Goal: Task Accomplishment & Management: Manage account settings

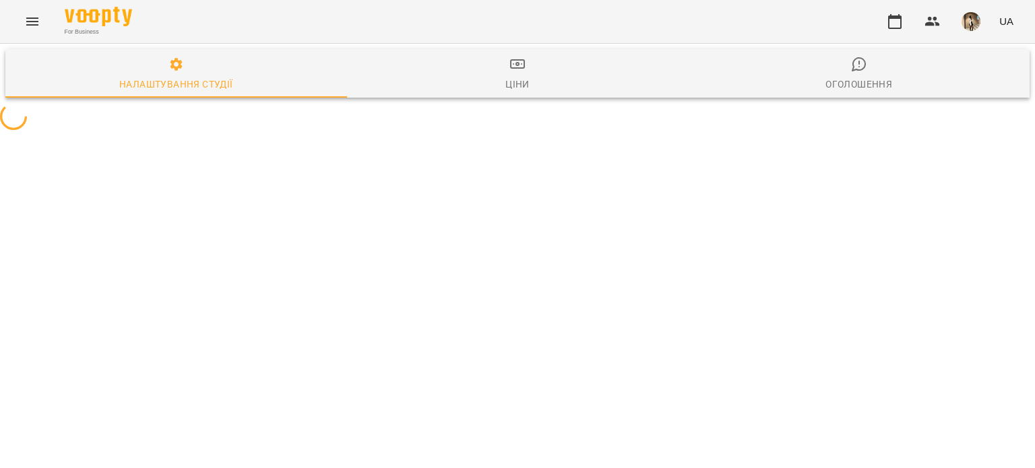
select select "**"
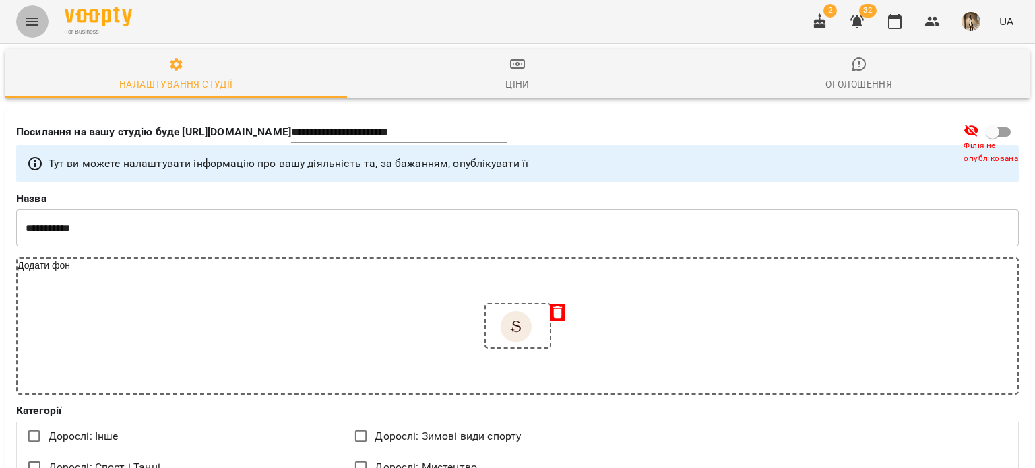
click at [30, 21] on icon "Menu" at bounding box center [32, 22] width 12 height 8
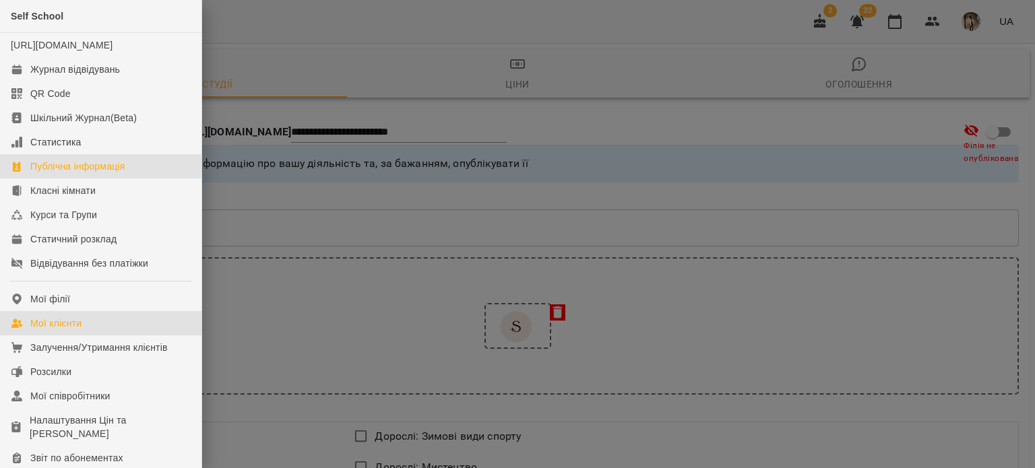
click at [67, 330] on div "Мої клієнти" at bounding box center [55, 323] width 51 height 13
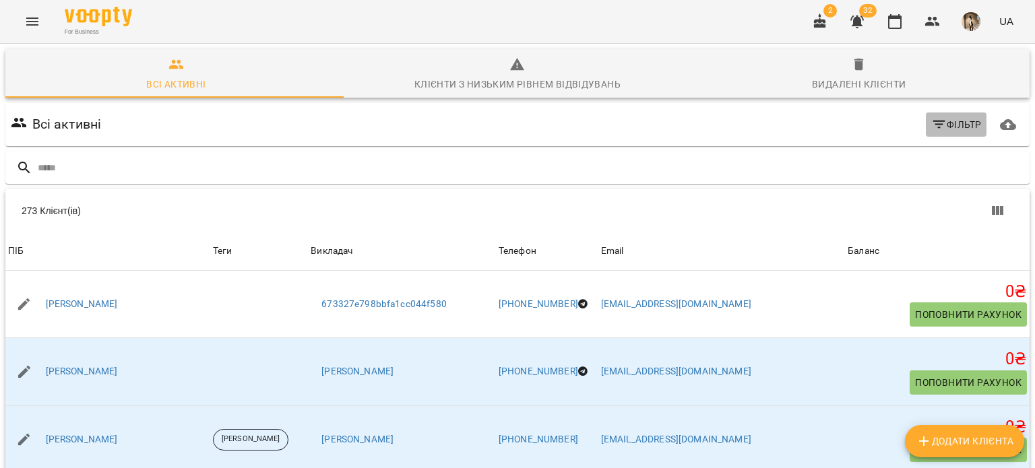
click at [948, 117] on span "Фільтр" at bounding box center [957, 125] width 51 height 16
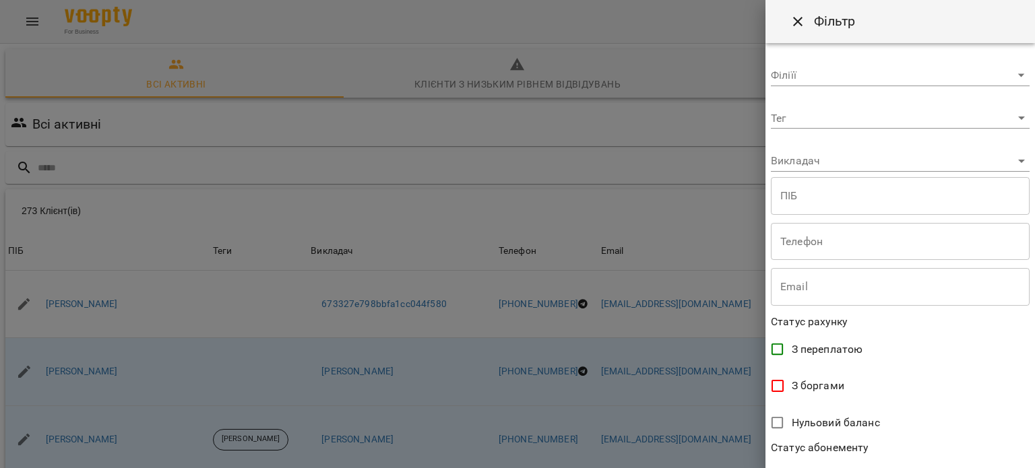
click at [921, 169] on body "For Business 2 32 UA Всі активні Клієнти з низьким рівнем відвідувань Видалені …" at bounding box center [517, 351] width 1035 height 702
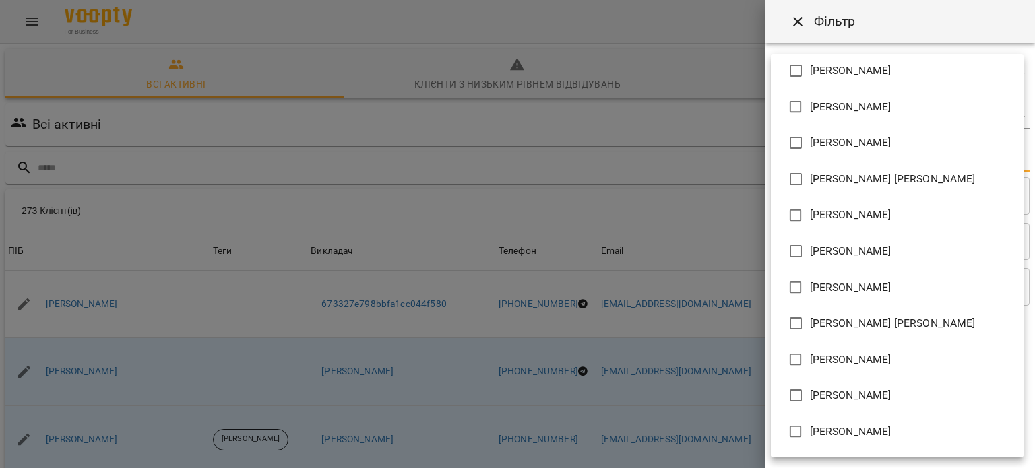
scroll to position [153, 0]
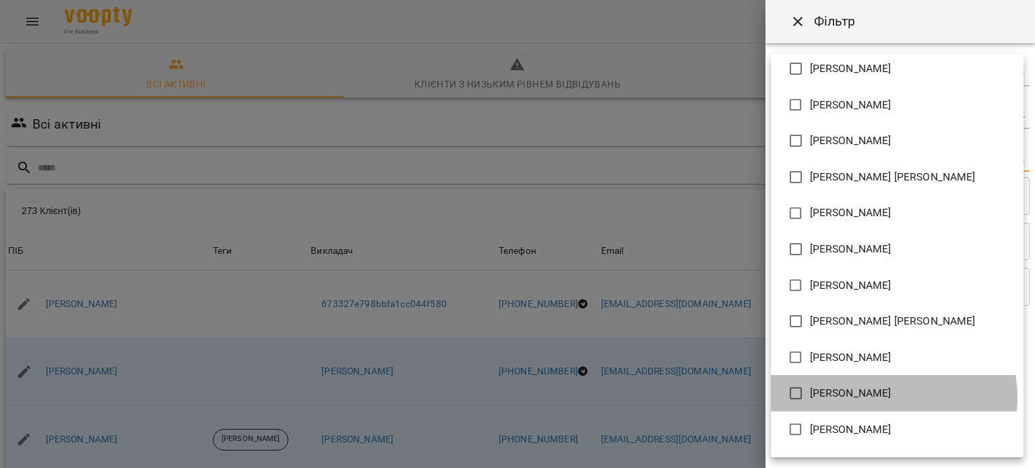
click at [874, 398] on span "[PERSON_NAME]" at bounding box center [851, 394] width 82 height 16
type input "**********"
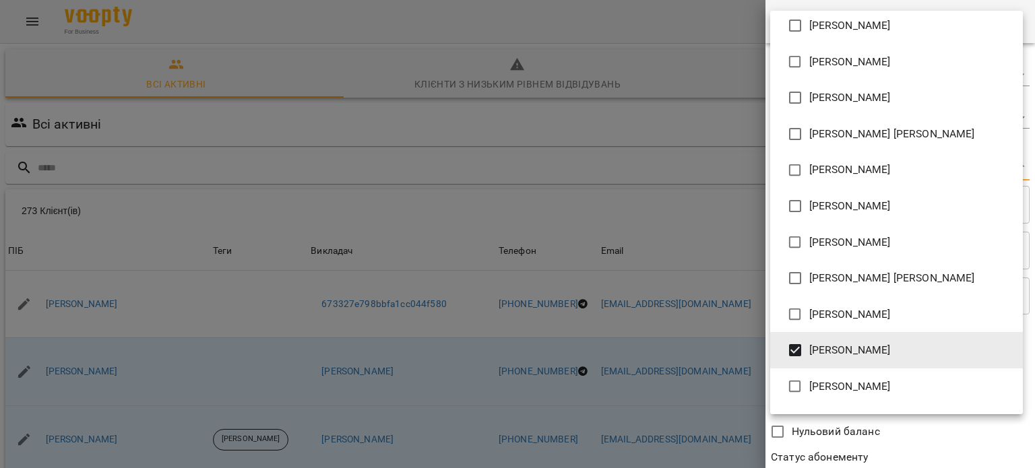
click at [911, 456] on div at bounding box center [517, 234] width 1035 height 468
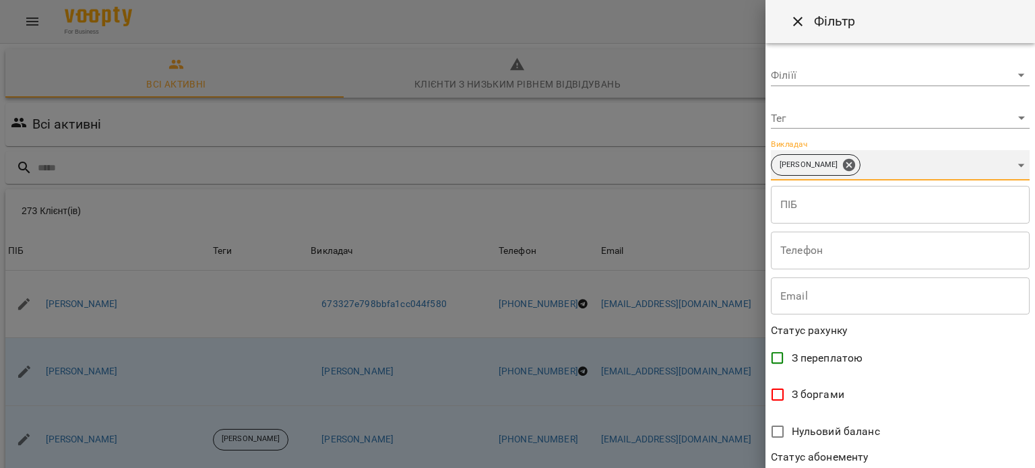
scroll to position [291, 0]
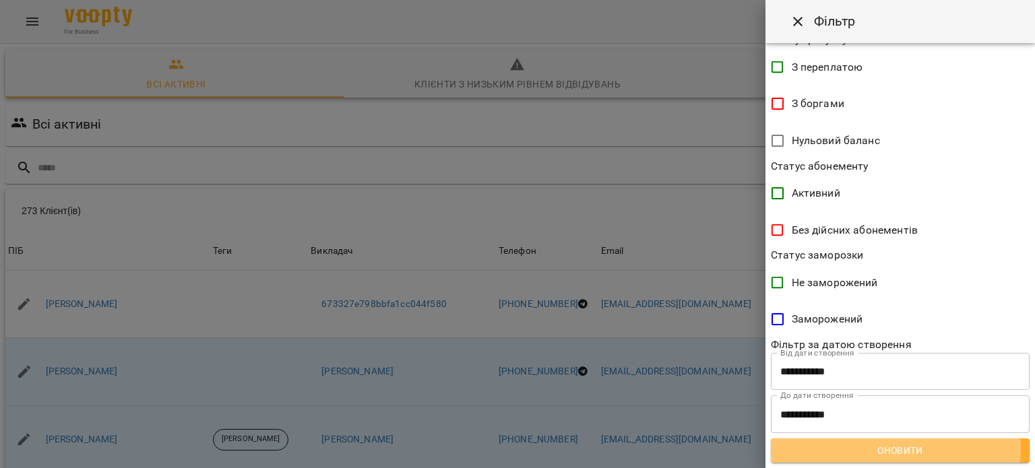
click at [894, 449] on span "Оновити" at bounding box center [900, 451] width 237 height 16
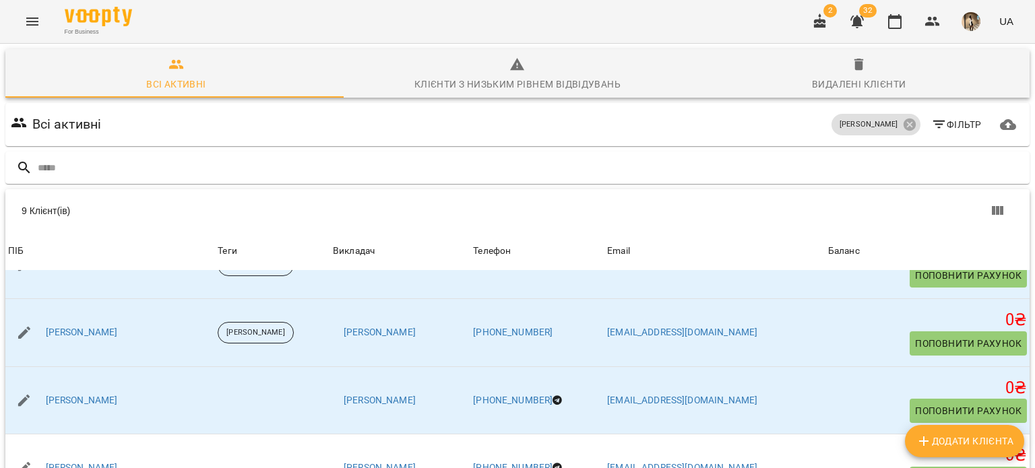
scroll to position [129, 0]
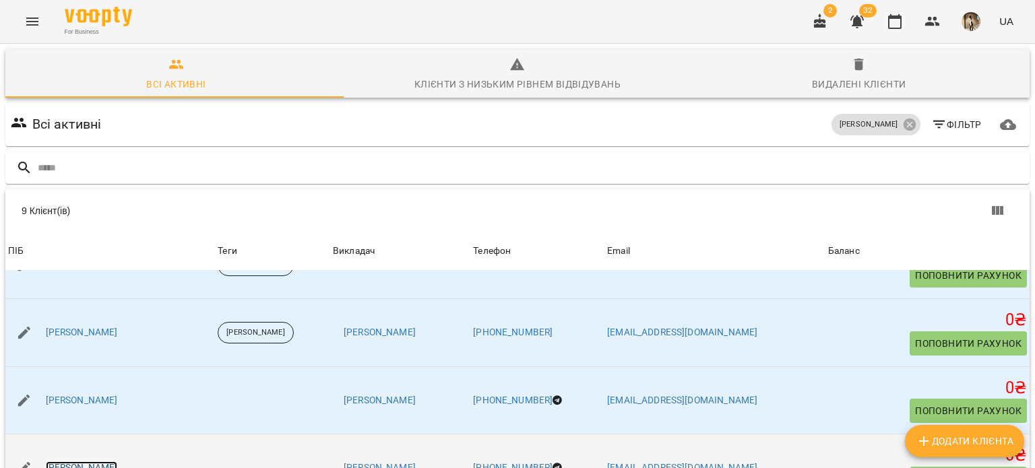
click at [108, 462] on link "[PERSON_NAME]" at bounding box center [82, 468] width 72 height 13
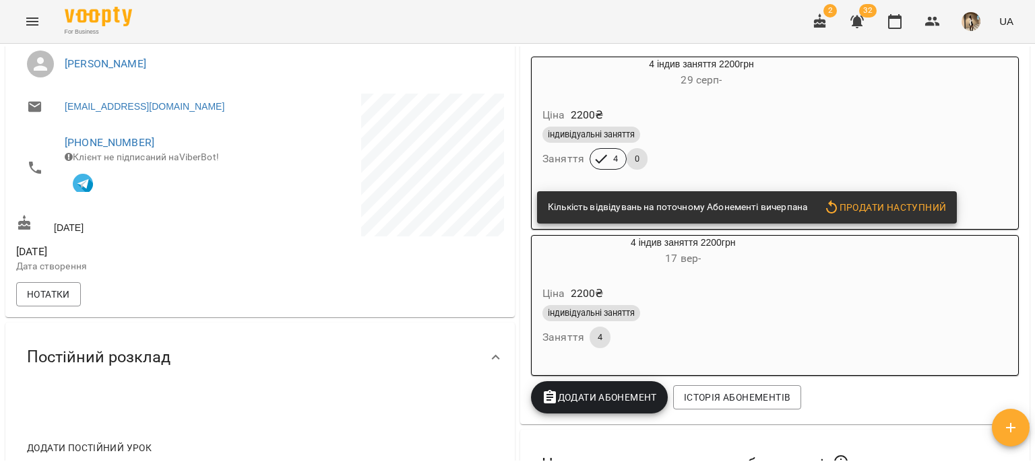
scroll to position [221, 0]
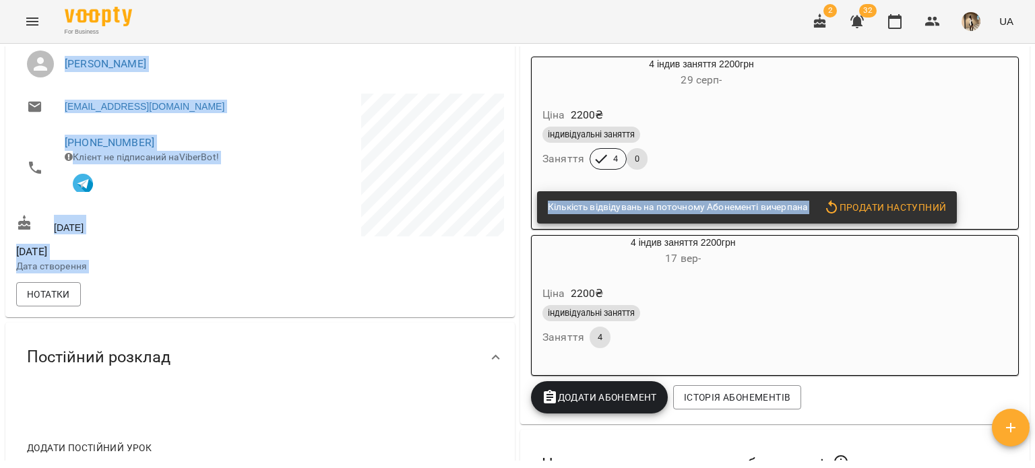
drag, startPoint x: 297, startPoint y: 313, endPoint x: 610, endPoint y: 108, distance: 374.5
click at [610, 108] on div "**********" at bounding box center [518, 348] width 1030 height 880
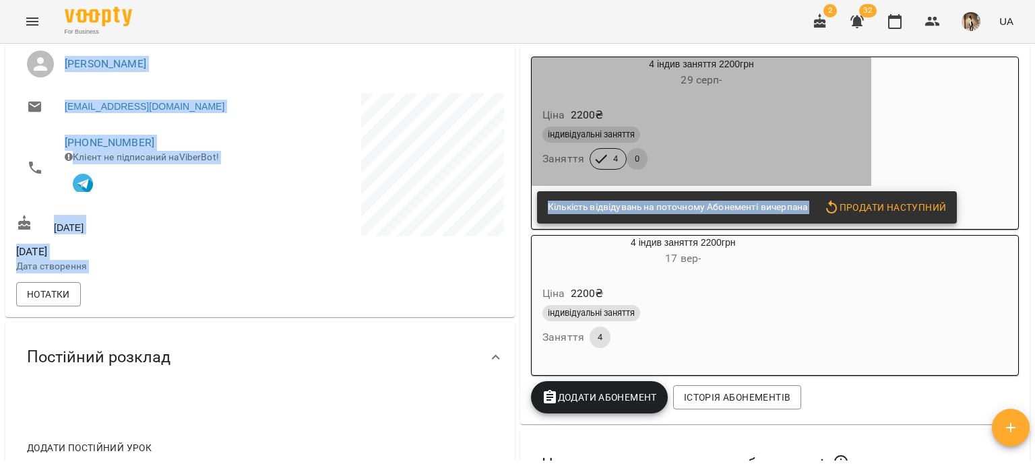
click at [610, 108] on div "Ціна 2200 ₴" at bounding box center [702, 115] width 324 height 24
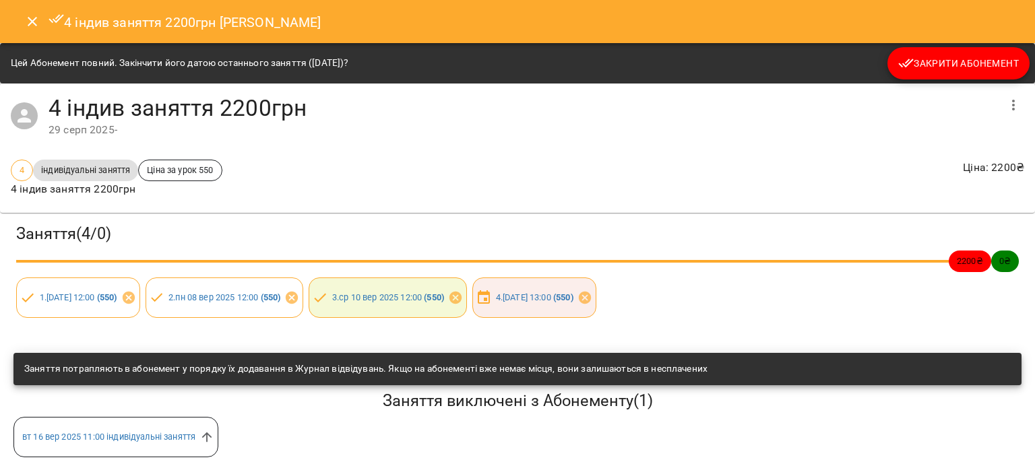
copy div "Loremipsu dolorsitame co adipiscin Elitseddoe temporinc Utlabor etdolorem 4 ali…"
click at [490, 295] on icon at bounding box center [484, 297] width 12 height 13
click at [29, 38] on div "4 індив заняття 2200грн [PERSON_NAME]" at bounding box center [517, 21] width 1035 height 43
click at [28, 26] on icon "Close" at bounding box center [32, 21] width 16 height 16
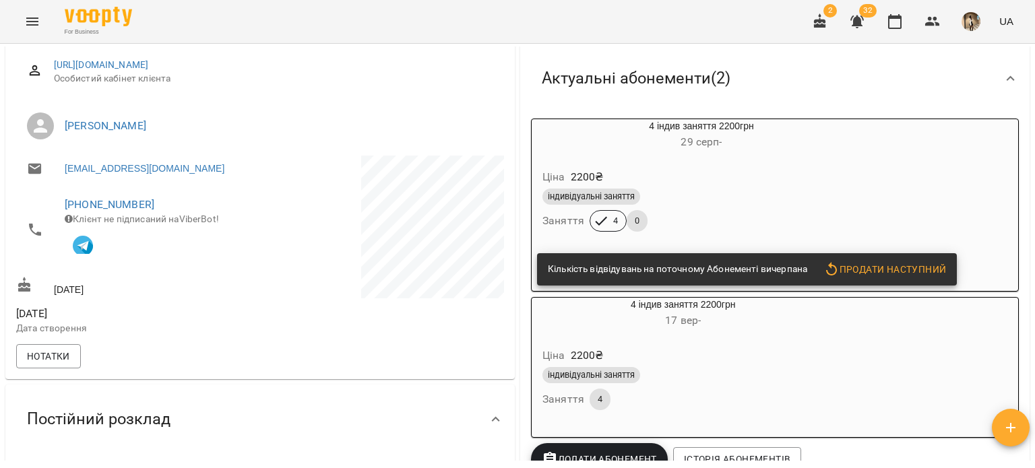
scroll to position [160, 0]
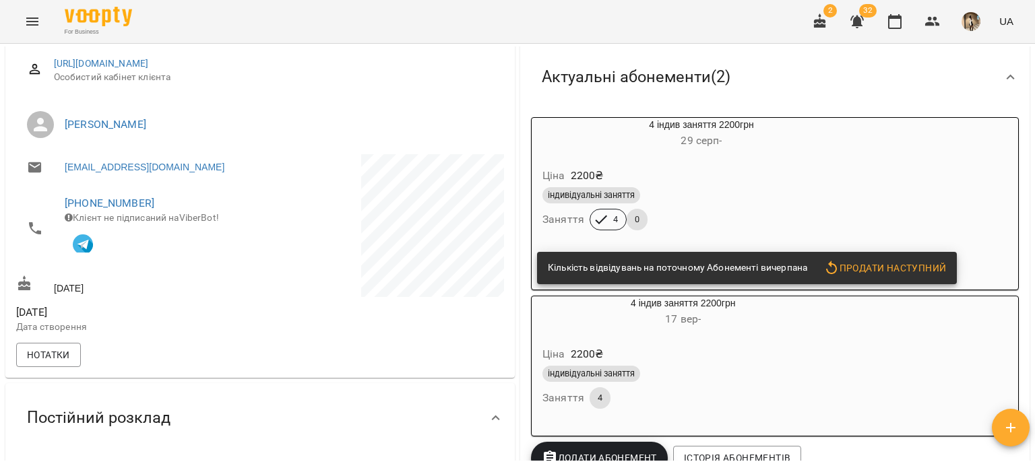
click at [775, 350] on div "Ціна 2200 ₴" at bounding box center [683, 354] width 286 height 24
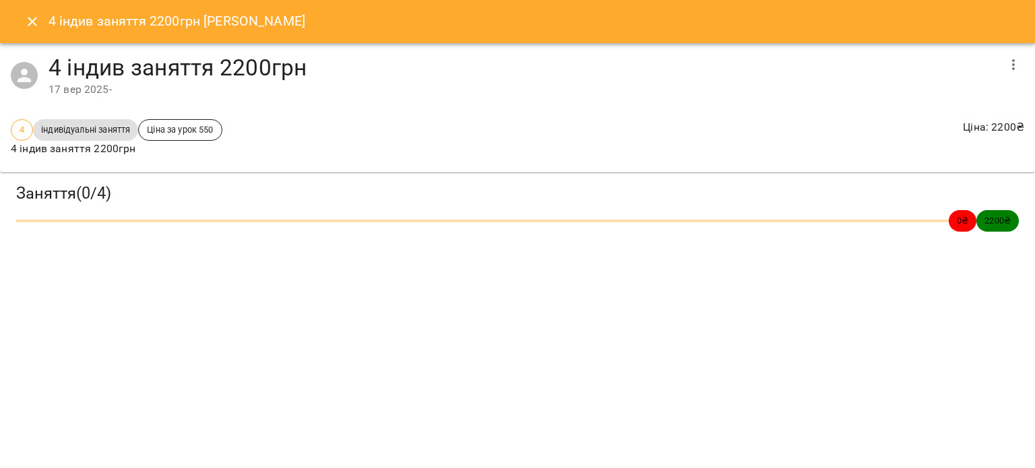
click at [1009, 64] on icon "button" at bounding box center [1014, 65] width 16 height 16
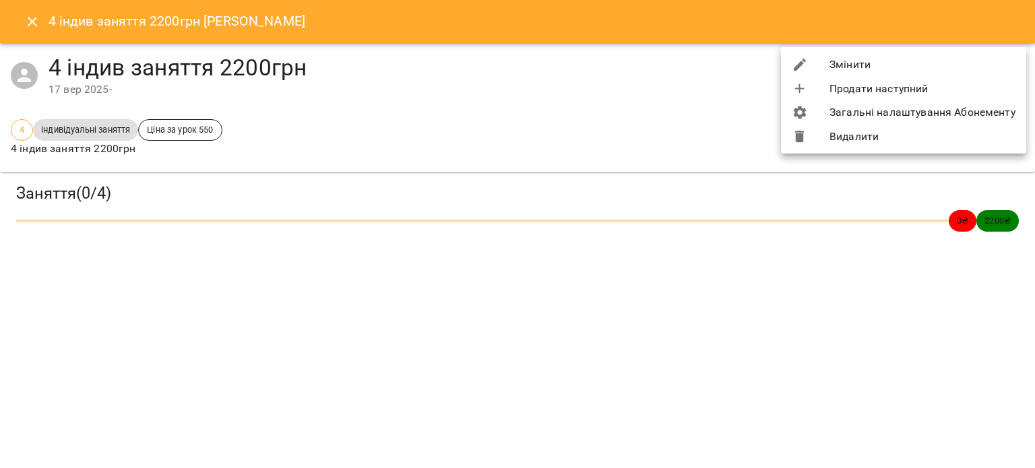
click at [946, 129] on li "Видалити" at bounding box center [903, 137] width 245 height 24
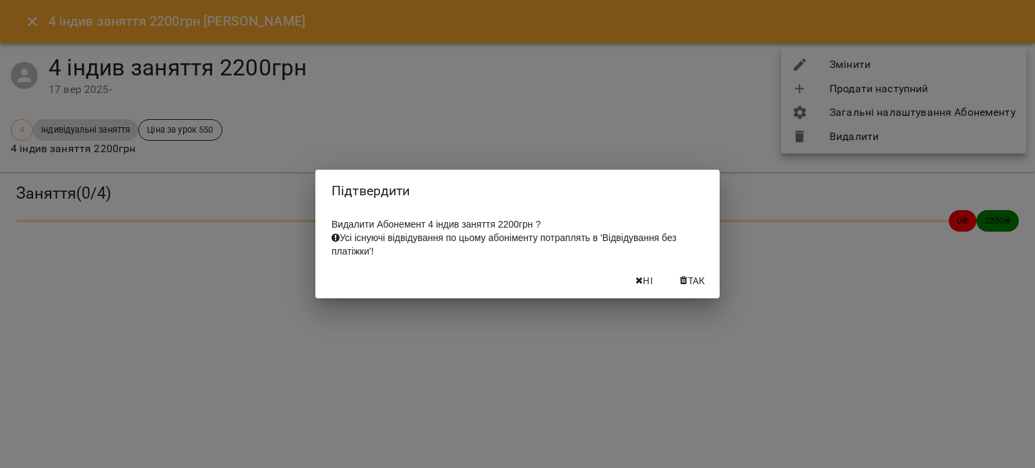
click at [706, 289] on span "Так" at bounding box center [697, 281] width 18 height 16
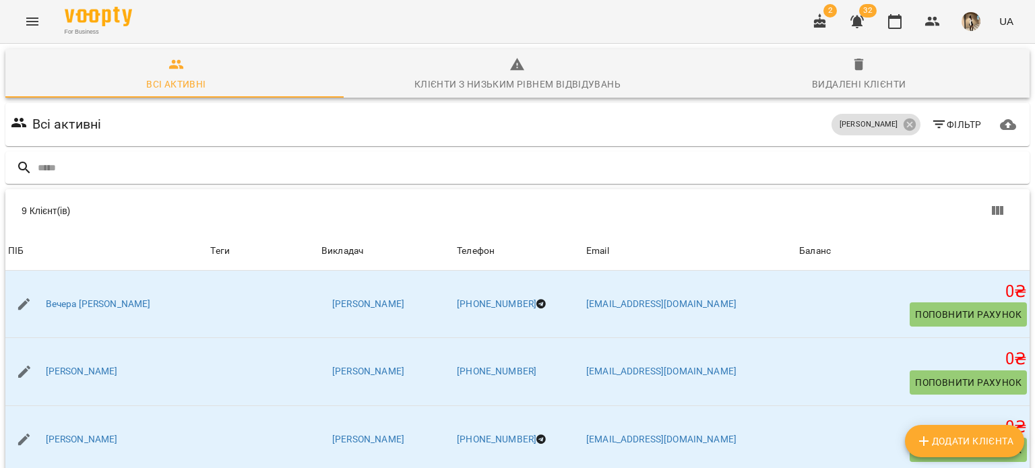
click at [860, 20] on icon "button" at bounding box center [857, 22] width 13 height 13
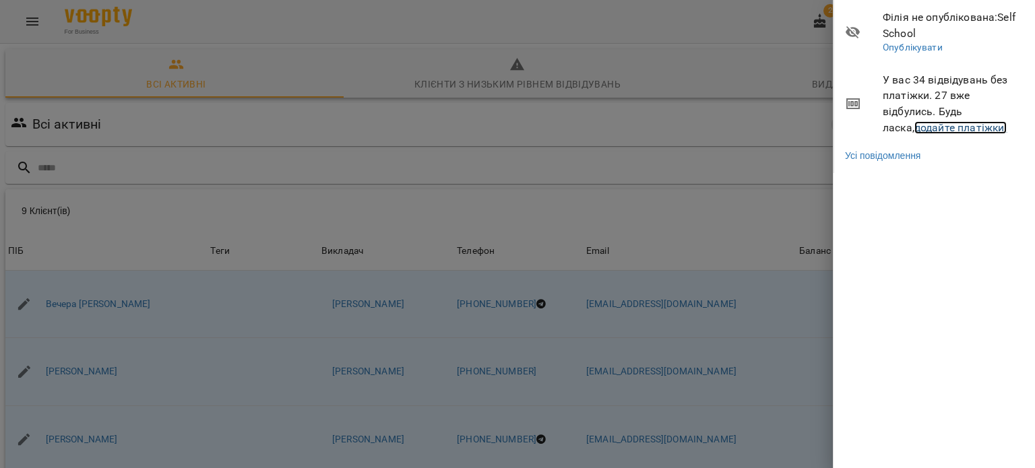
click at [915, 123] on link "додайте платіжки!" at bounding box center [961, 127] width 93 height 13
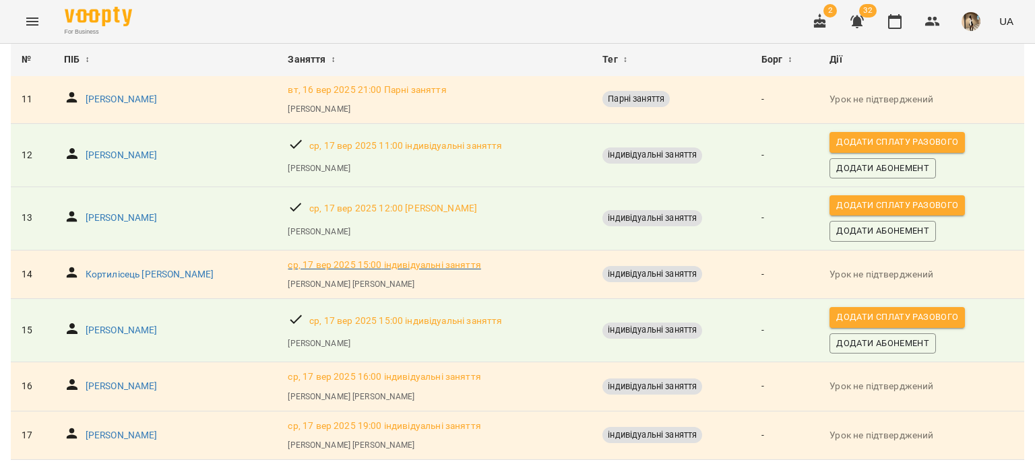
scroll to position [715, 0]
click at [909, 310] on span "Додати сплату разового" at bounding box center [898, 317] width 122 height 15
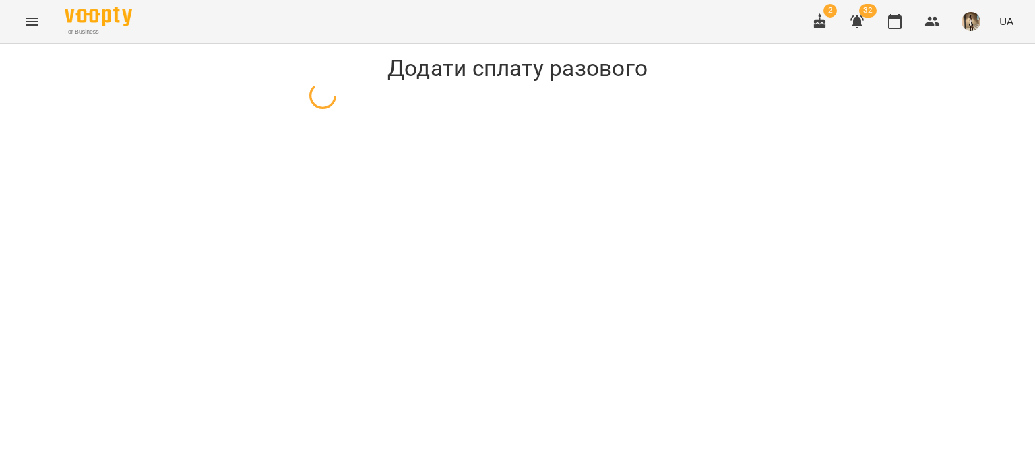
select select "**********"
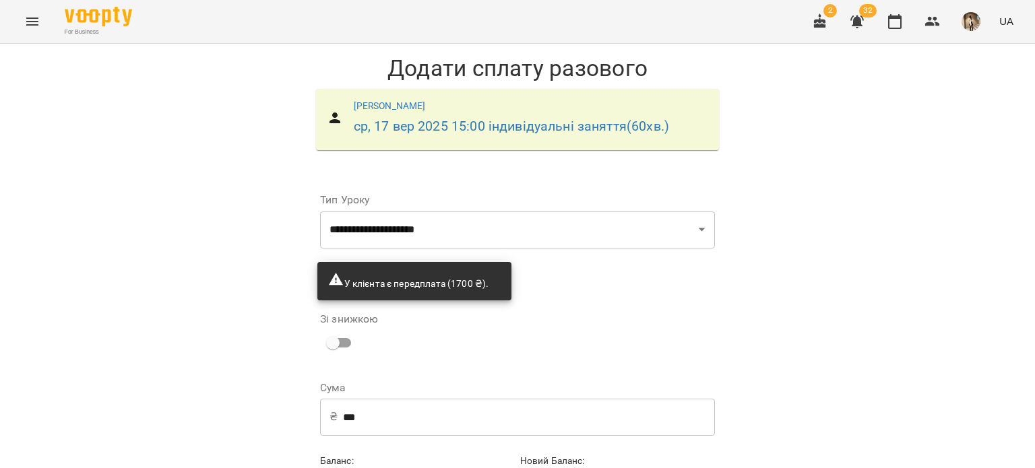
click at [433, 412] on input "***" at bounding box center [529, 417] width 372 height 38
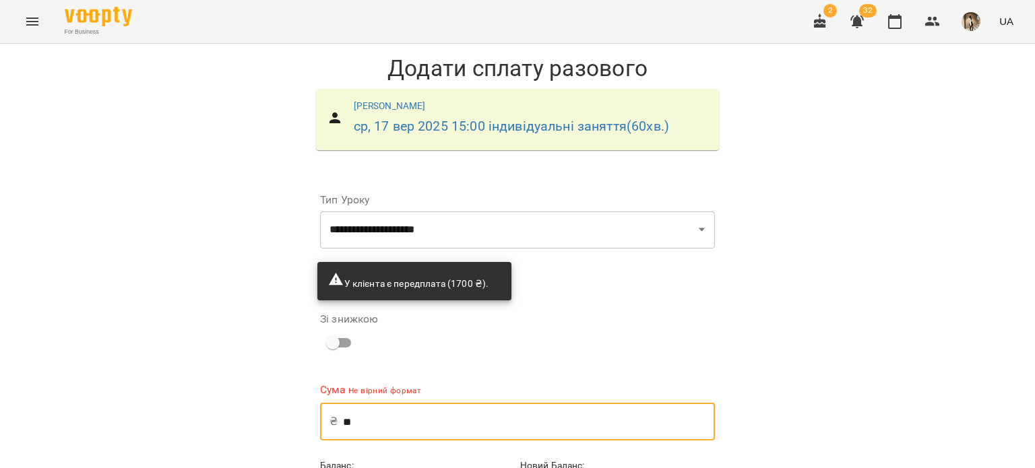
type input "*"
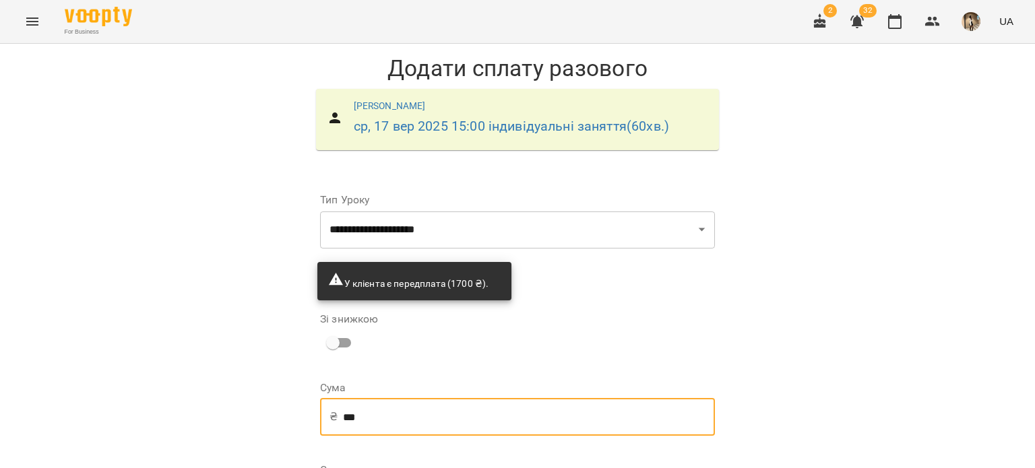
scroll to position [189, 0]
type input "***"
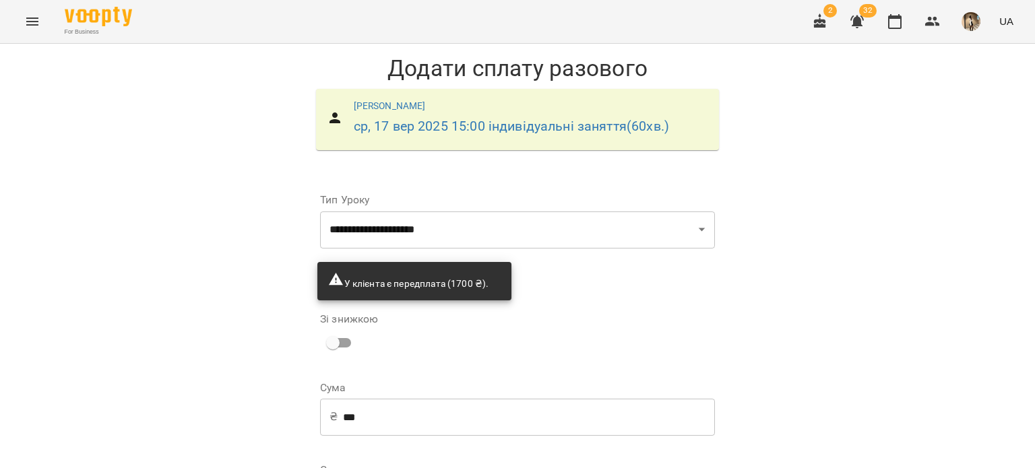
select select "****"
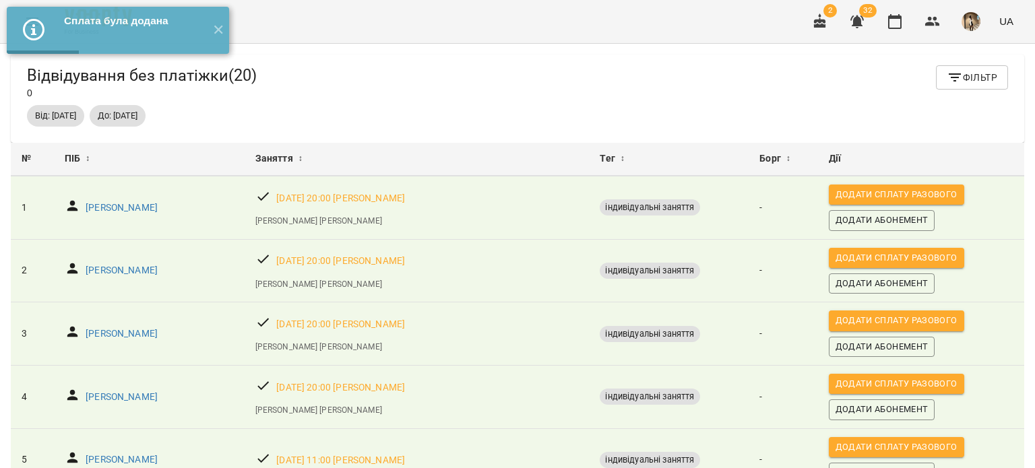
click at [865, 29] on icon "button" at bounding box center [857, 21] width 16 height 16
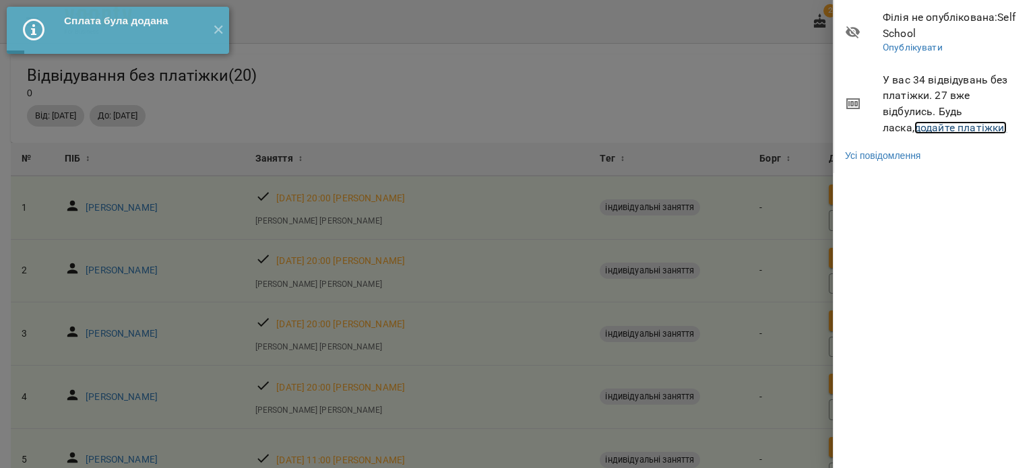
click at [925, 131] on link "додайте платіжки!" at bounding box center [961, 127] width 93 height 13
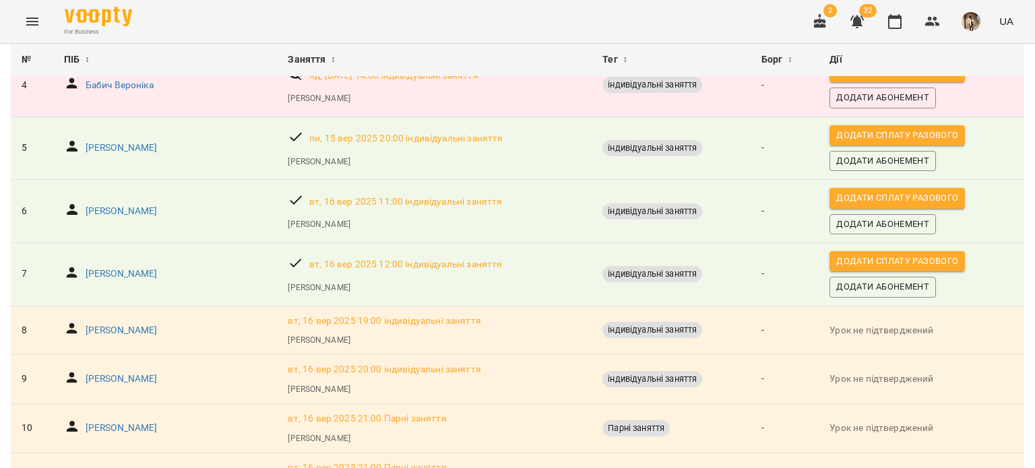
scroll to position [313, 0]
click at [895, 232] on button "Додати Абонемент" at bounding box center [883, 224] width 107 height 20
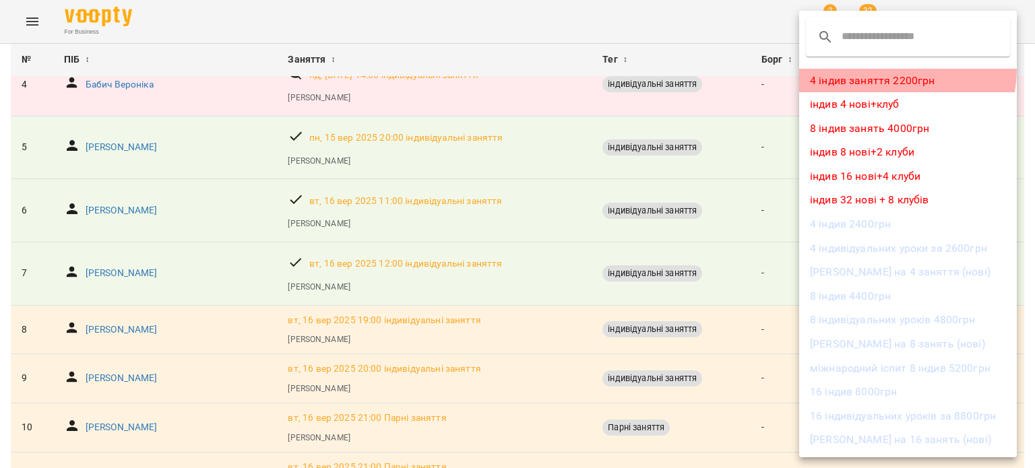
click at [884, 69] on li "4 індив заняття 2200грн" at bounding box center [908, 81] width 218 height 24
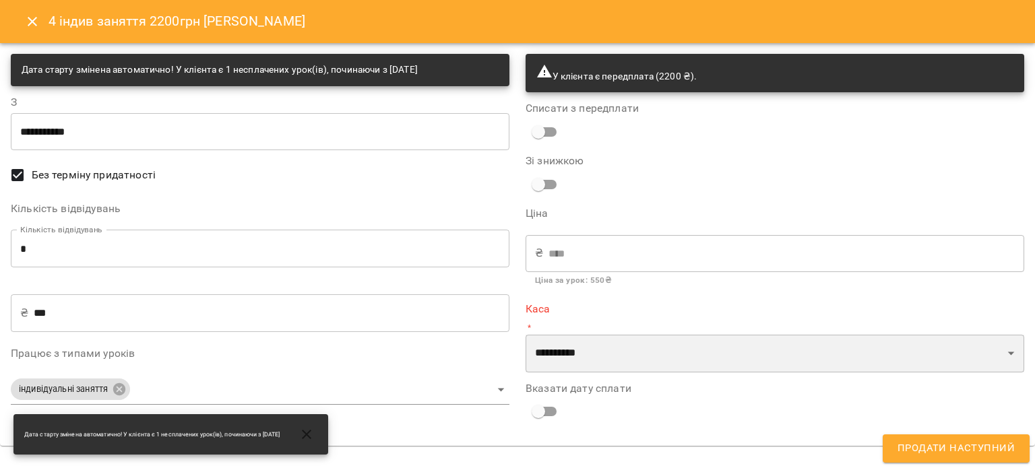
click at [720, 351] on select "**********" at bounding box center [775, 354] width 499 height 38
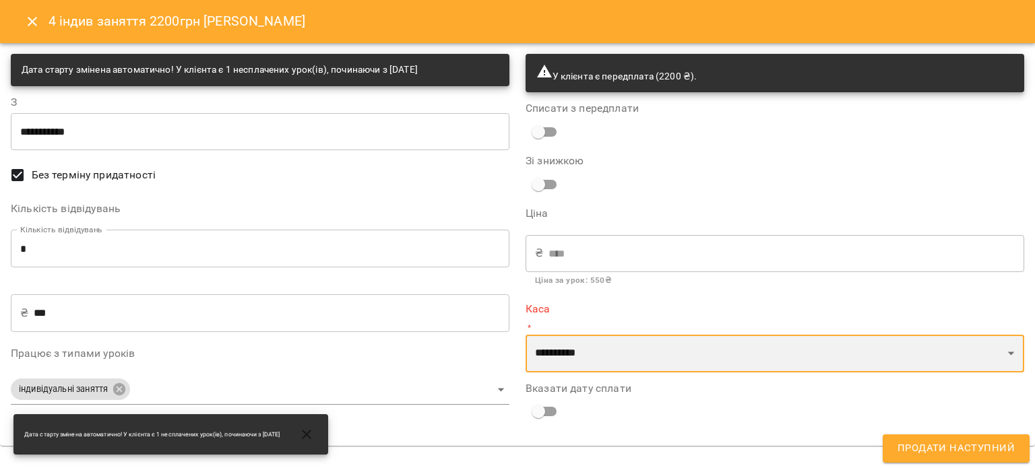
select select "****"
click at [526, 335] on select "**********" at bounding box center [775, 354] width 499 height 38
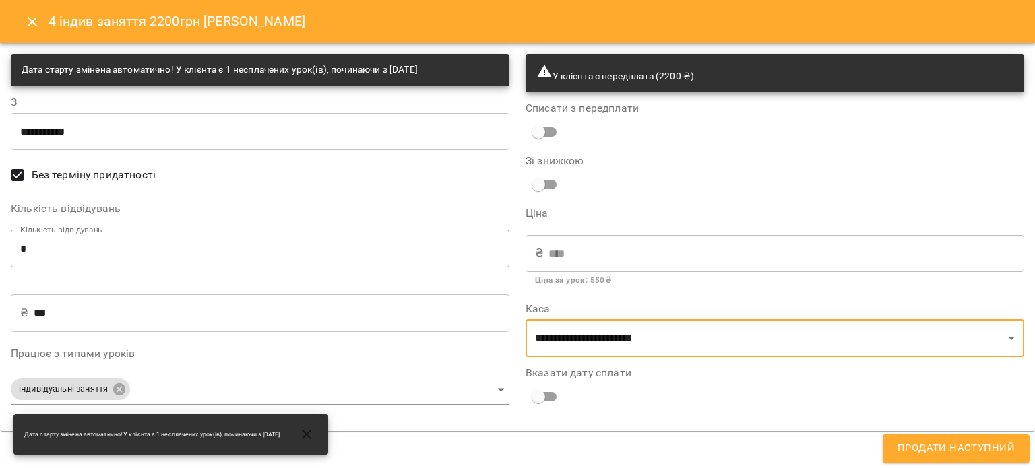
click at [938, 447] on span "Продати наступний" at bounding box center [956, 449] width 117 height 18
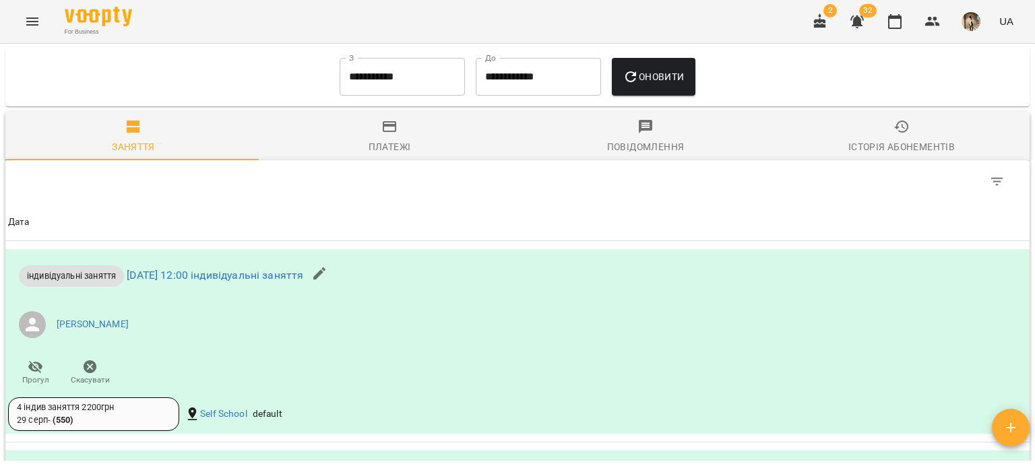
scroll to position [1096, 0]
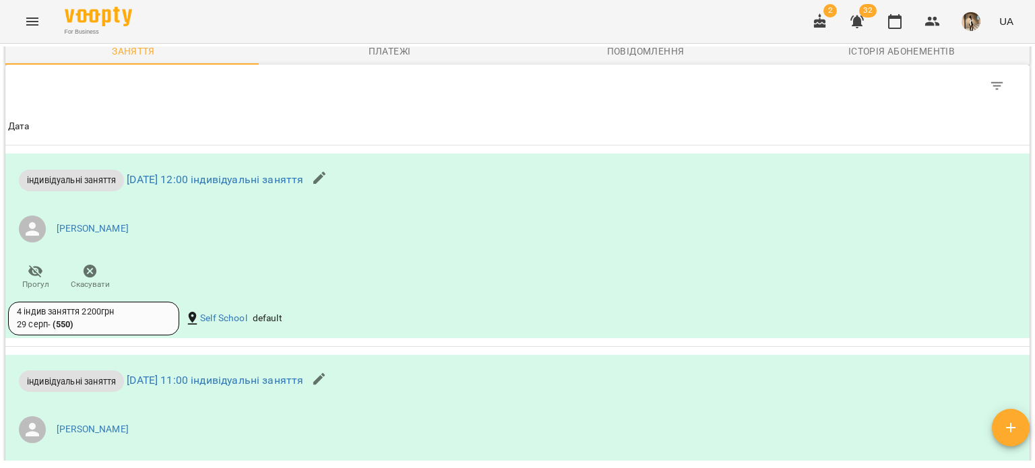
click at [398, 71] on div "Table Toolbar" at bounding box center [517, 86] width 1025 height 43
click at [383, 62] on button "Платежі" at bounding box center [390, 40] width 256 height 49
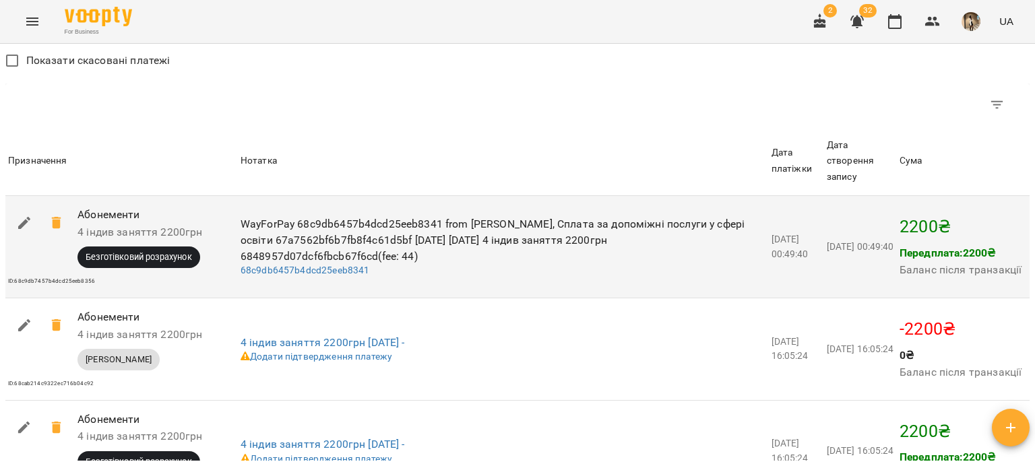
scroll to position [1224, 0]
click at [54, 245] on div at bounding box center [39, 237] width 69 height 67
click at [54, 231] on icon at bounding box center [57, 222] width 16 height 16
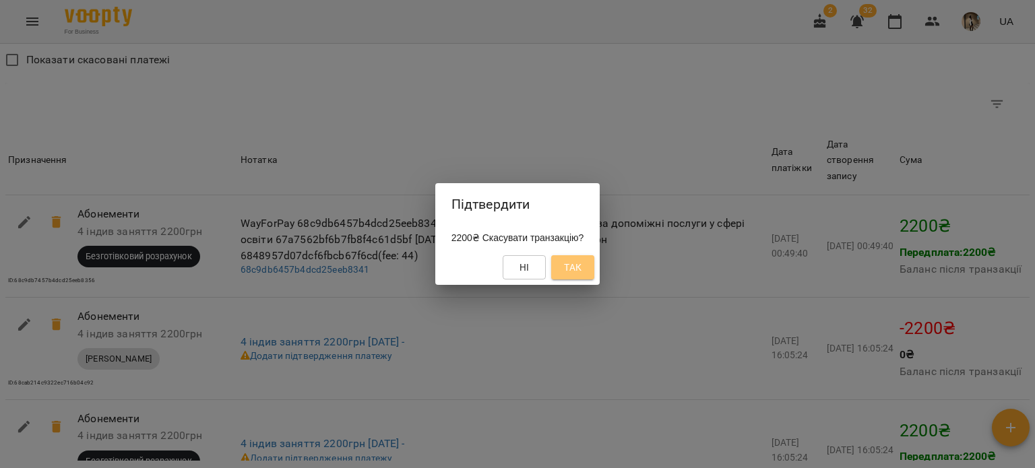
click at [564, 270] on button "Так" at bounding box center [572, 267] width 43 height 24
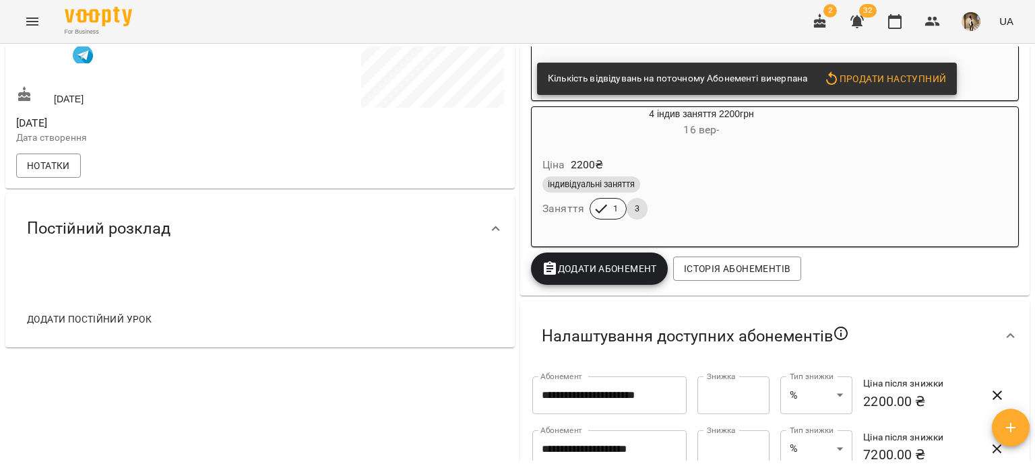
scroll to position [0, 0]
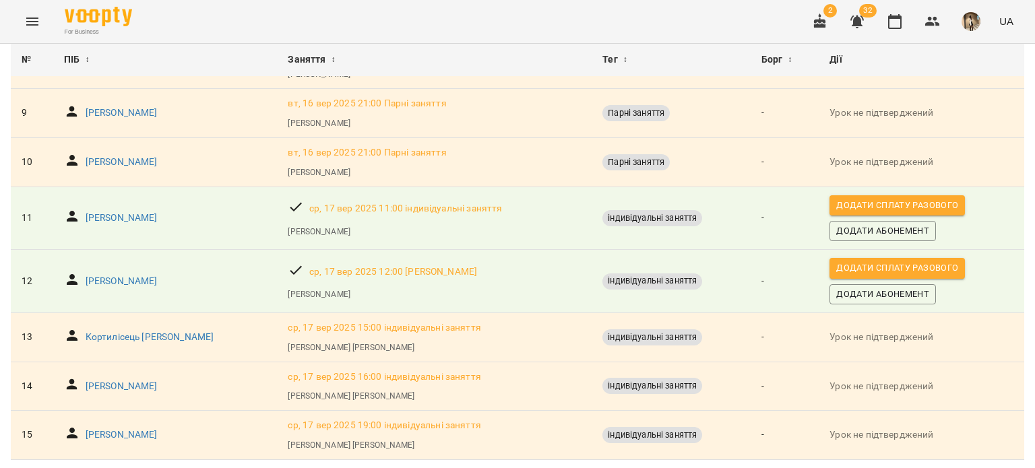
scroll to position [604, 0]
click at [130, 275] on p "[PERSON_NAME]" at bounding box center [122, 281] width 72 height 13
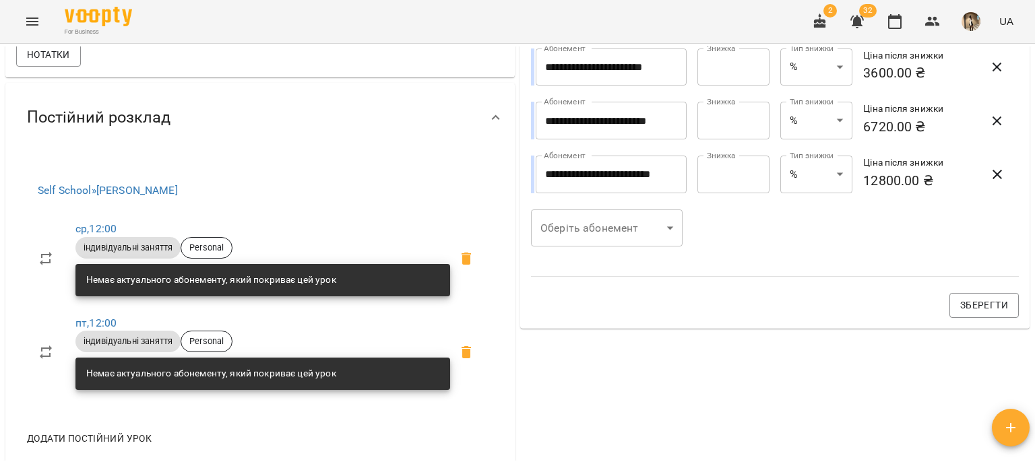
scroll to position [272, 0]
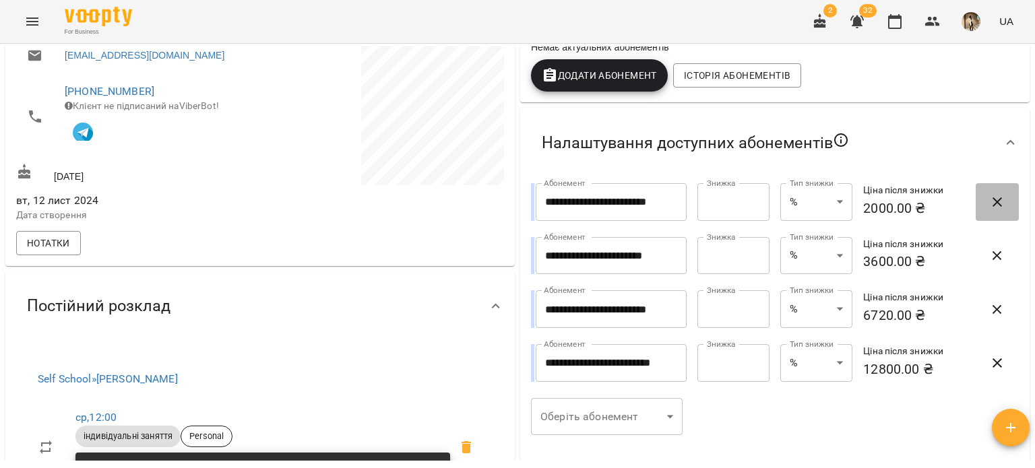
click at [995, 199] on span "button" at bounding box center [997, 202] width 32 height 16
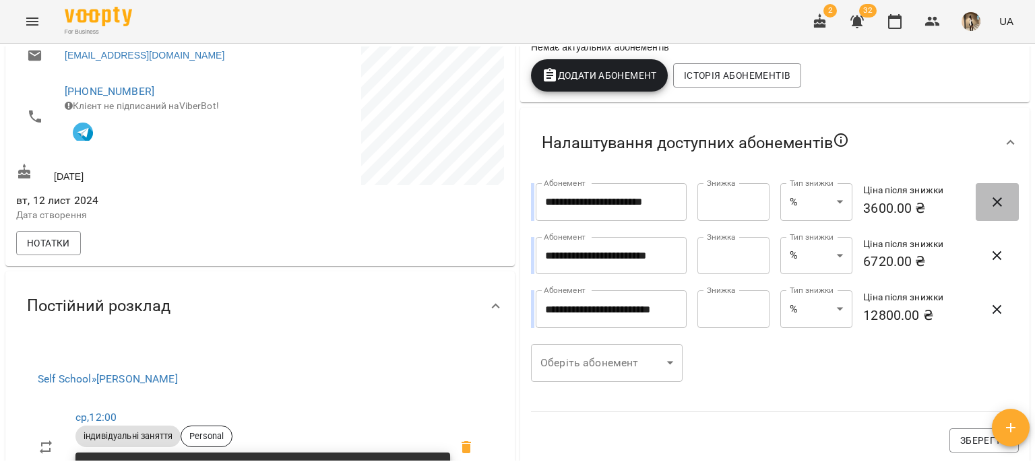
click at [995, 199] on span "button" at bounding box center [997, 202] width 32 height 16
click at [995, 248] on span "button" at bounding box center [997, 256] width 32 height 16
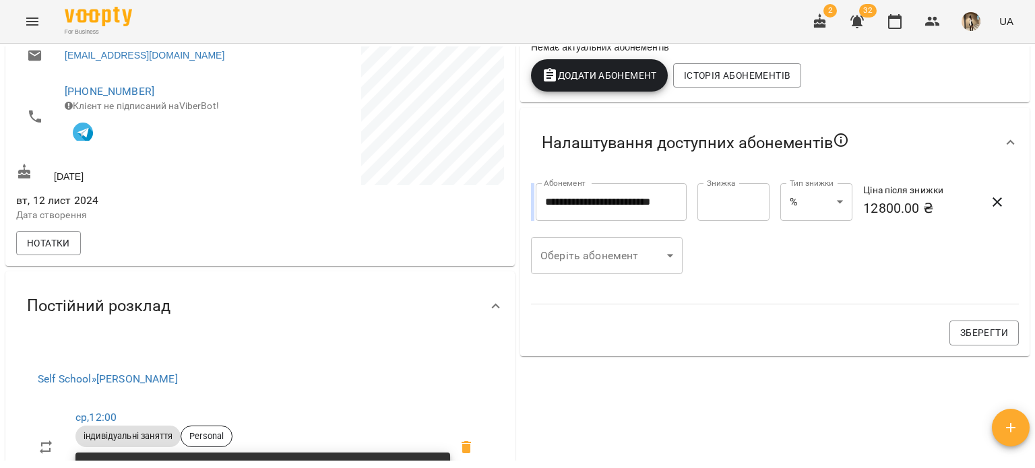
click at [995, 199] on span "button" at bounding box center [997, 202] width 32 height 16
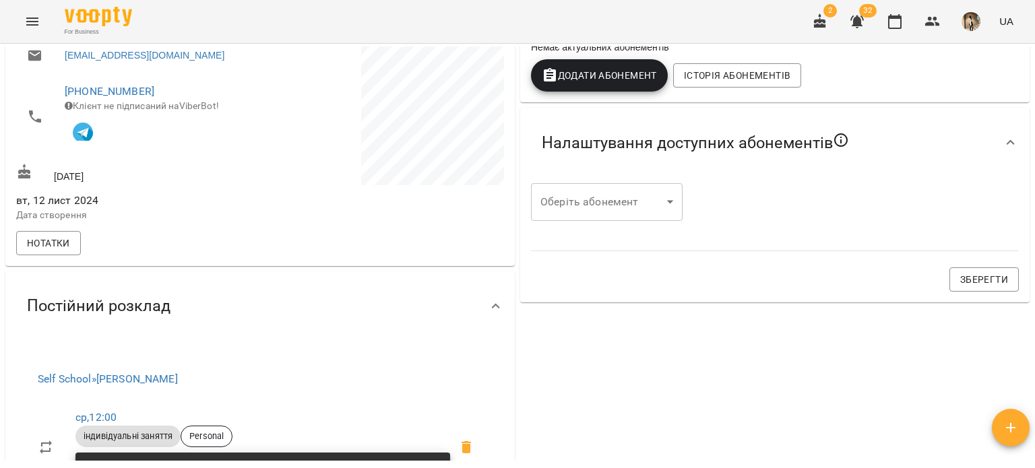
click at [995, 199] on div "Оберіть абонемент ​ Оберіть абонемент Зберегти" at bounding box center [775, 237] width 504 height 125
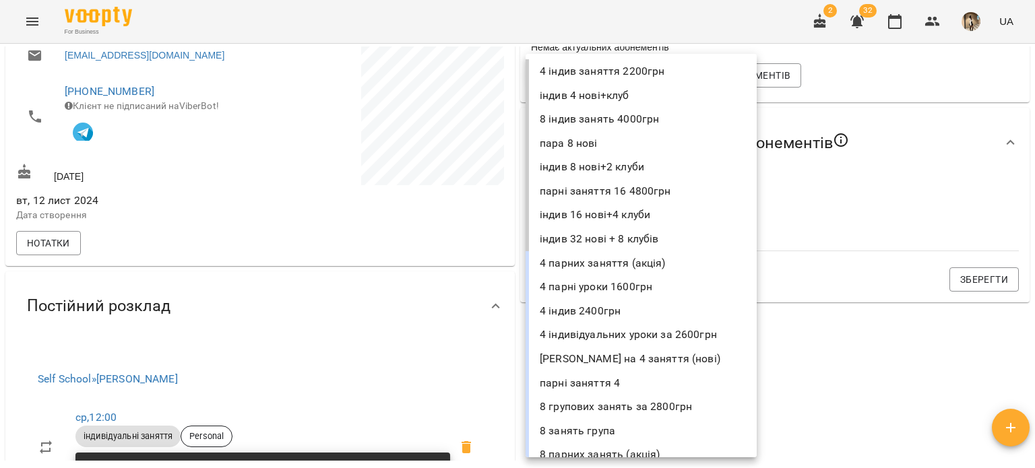
click at [632, 213] on body "For Business 2 32 UA Мої клієнти / [PERSON_NAME] [PERSON_NAME] 1000 ₴ Баланс По…" at bounding box center [517, 256] width 1035 height 512
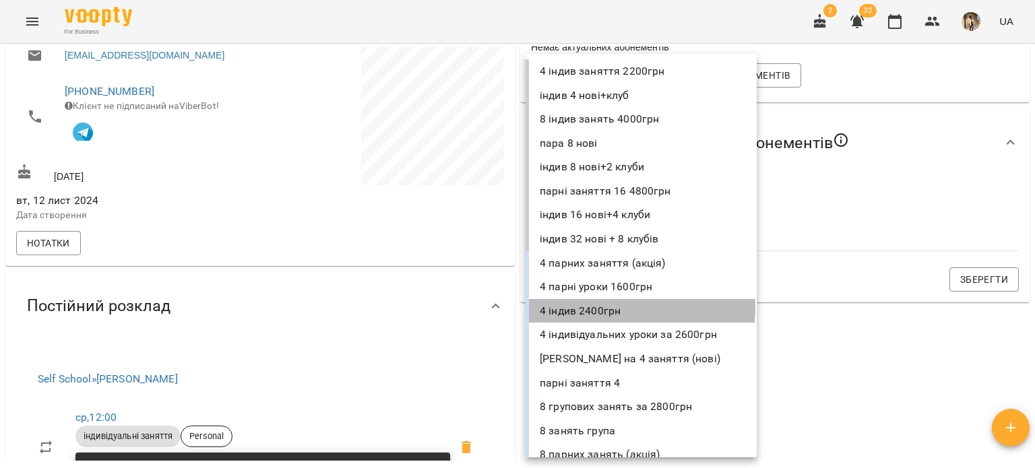
click at [624, 309] on li "4 індив 2400грн" at bounding box center [641, 311] width 231 height 24
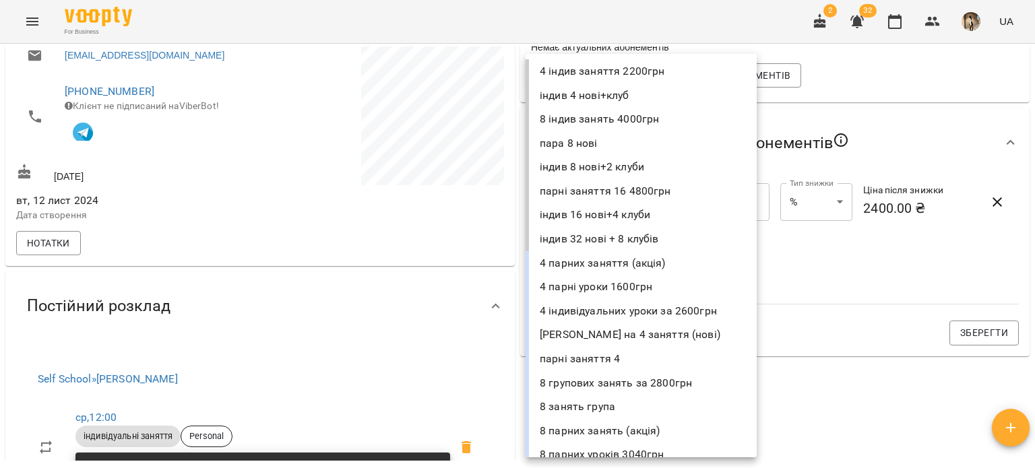
click at [626, 257] on body "**********" at bounding box center [517, 256] width 1035 height 512
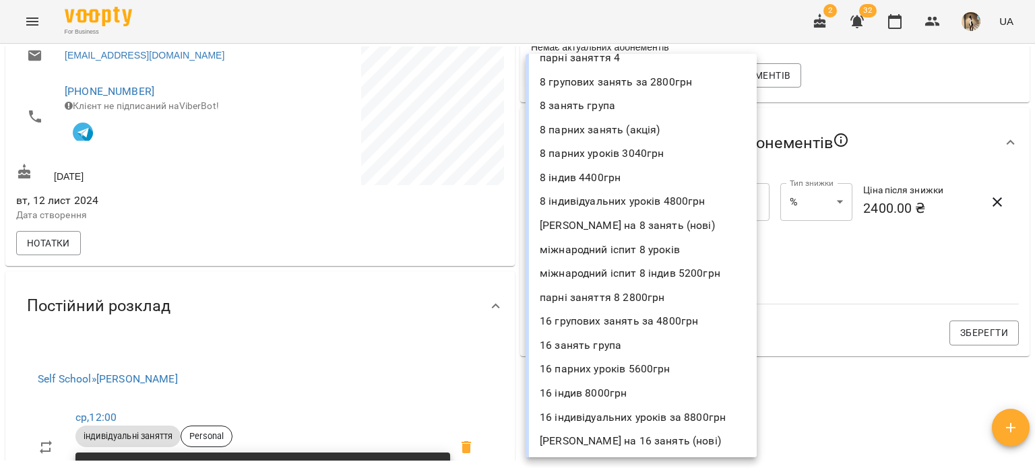
scroll to position [302, 0]
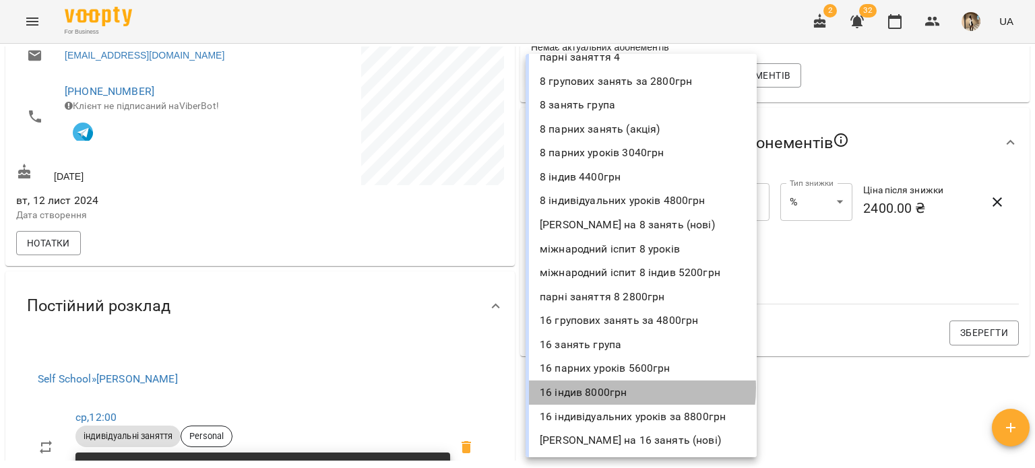
click at [615, 388] on li "16 індив 8000грн" at bounding box center [641, 393] width 231 height 24
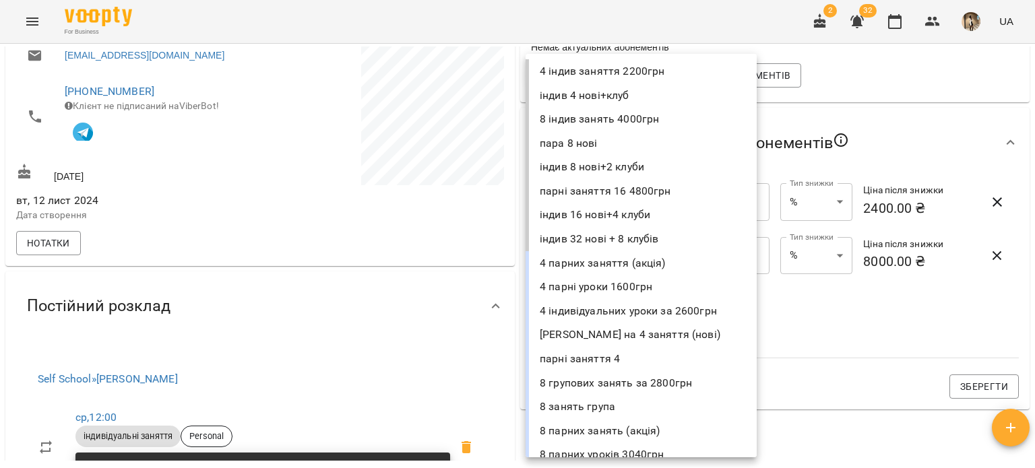
click at [612, 316] on body "**********" at bounding box center [517, 256] width 1035 height 512
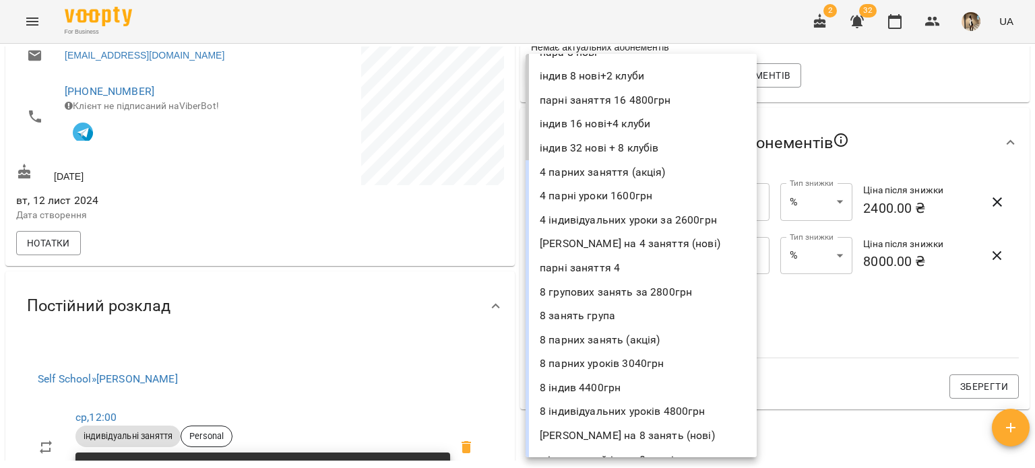
scroll to position [91, 0]
click at [604, 388] on li "8 індив 4400грн" at bounding box center [641, 388] width 231 height 24
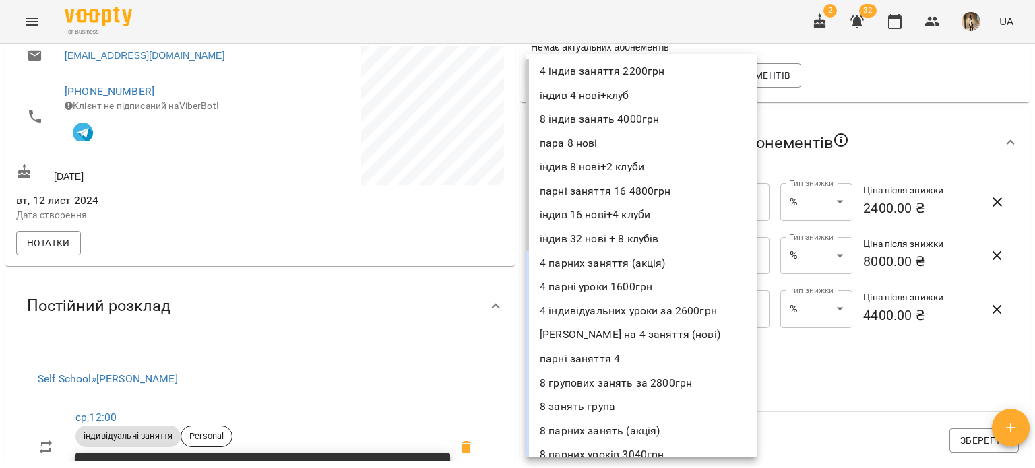
click at [615, 361] on body "**********" at bounding box center [517, 256] width 1035 height 512
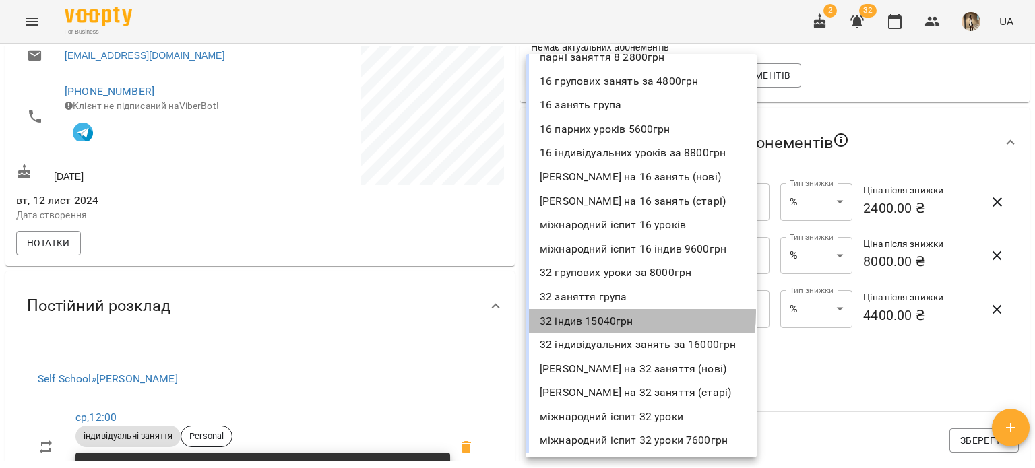
click at [617, 313] on li "32 індив 15040грн" at bounding box center [641, 321] width 231 height 24
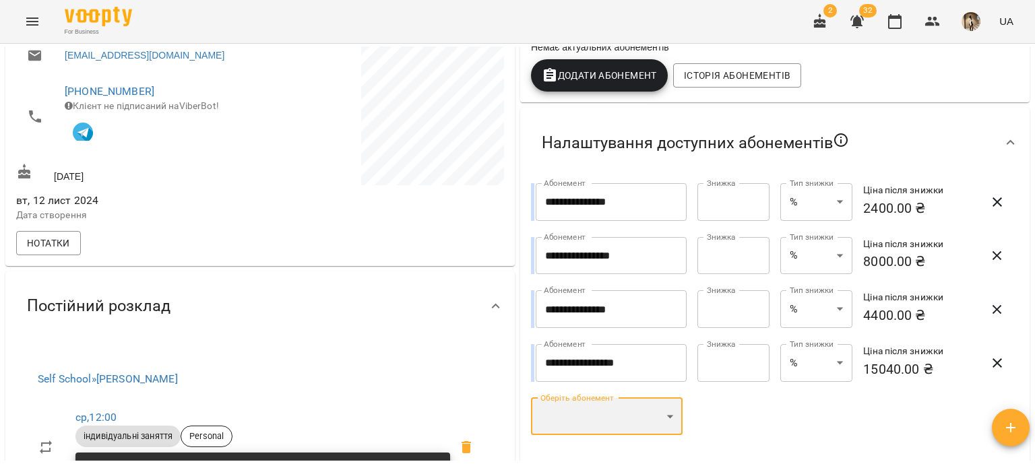
scroll to position [360, 0]
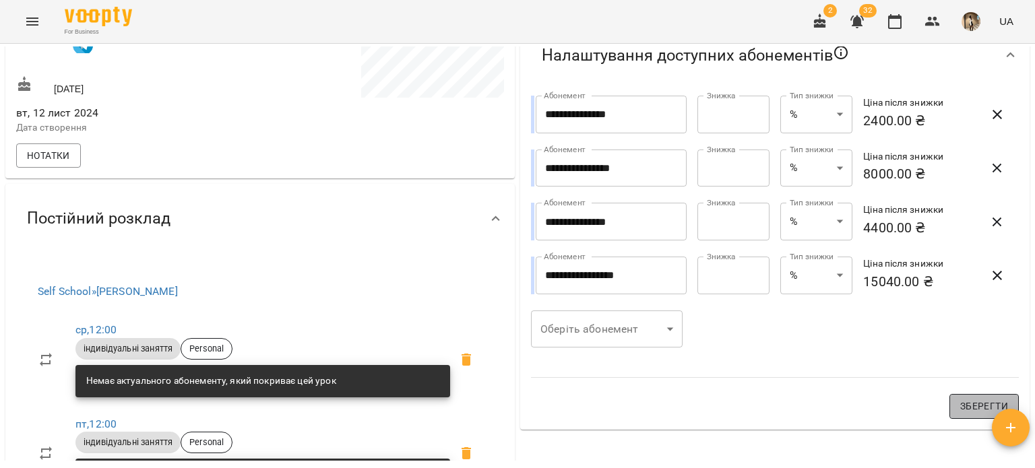
click at [961, 413] on span "Зберегти" at bounding box center [985, 406] width 48 height 16
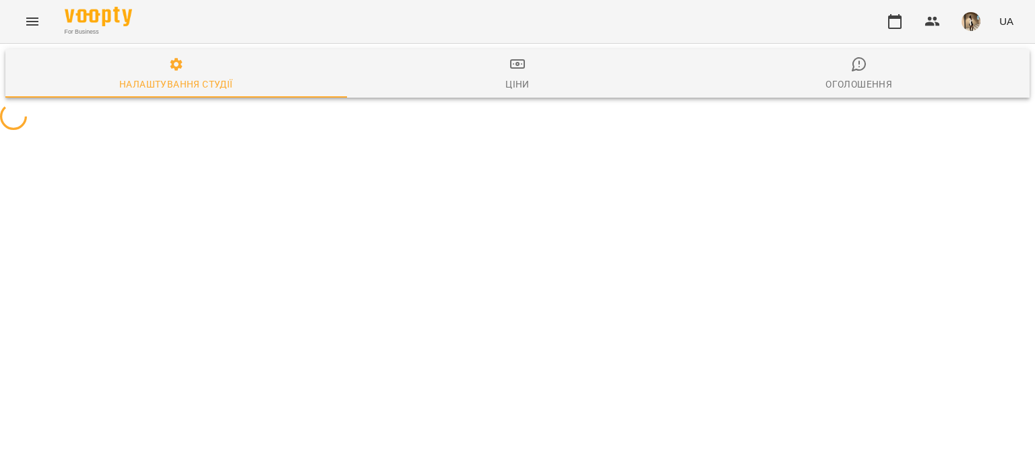
select select "**"
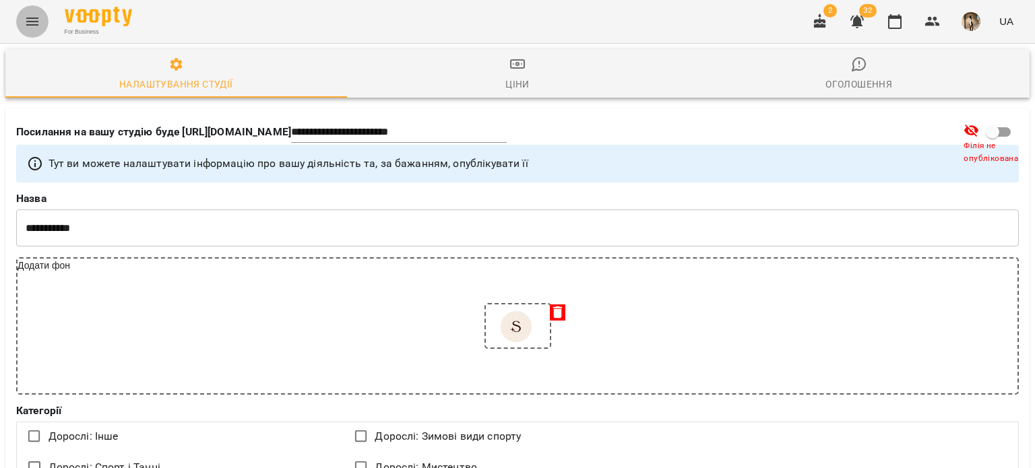
click at [27, 24] on icon "Menu" at bounding box center [32, 21] width 16 height 16
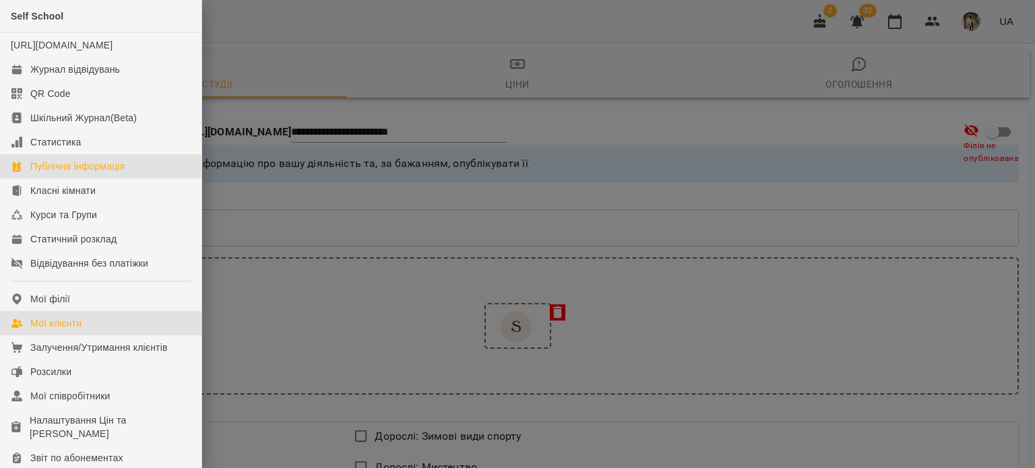
click at [102, 327] on link "Мої клієнти" at bounding box center [101, 323] width 202 height 24
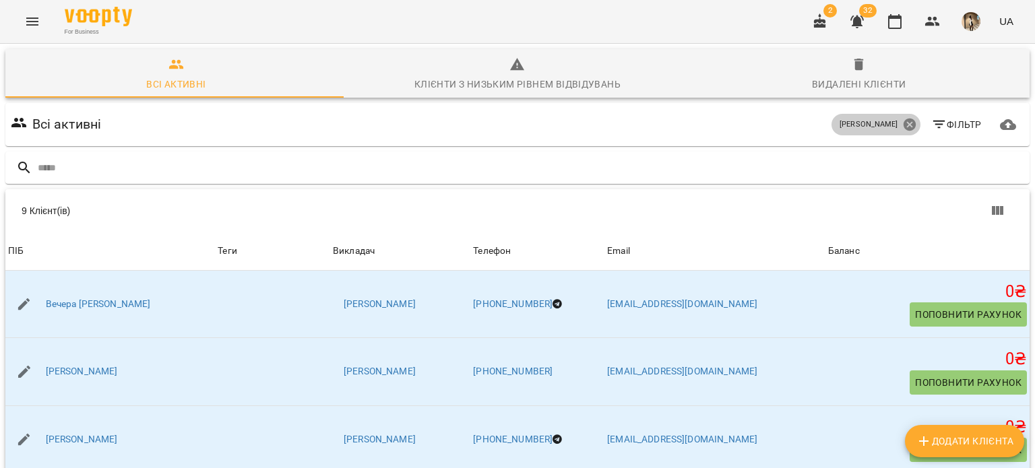
click at [903, 125] on icon at bounding box center [909, 125] width 12 height 12
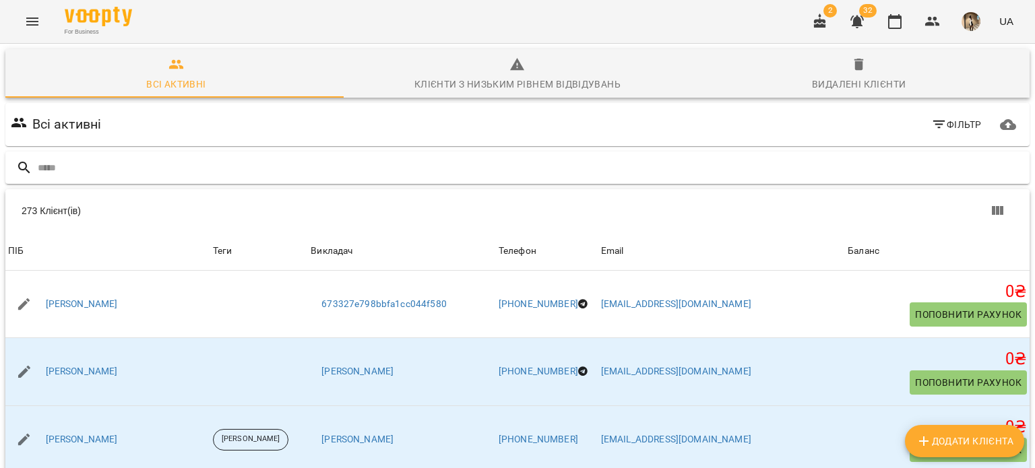
drag, startPoint x: 696, startPoint y: 196, endPoint x: 642, endPoint y: 183, distance: 55.6
click at [642, 183] on div "Всі активні Фільтр Додати клієнта 273 Клієнт(ів) 273 Клієнт(ів) ПІБ Теги Виклад…" at bounding box center [518, 375] width 1030 height 551
click at [642, 183] on div at bounding box center [517, 168] width 1025 height 33
click at [611, 179] on div at bounding box center [517, 168] width 1025 height 33
click at [579, 172] on input "text" at bounding box center [531, 168] width 987 height 22
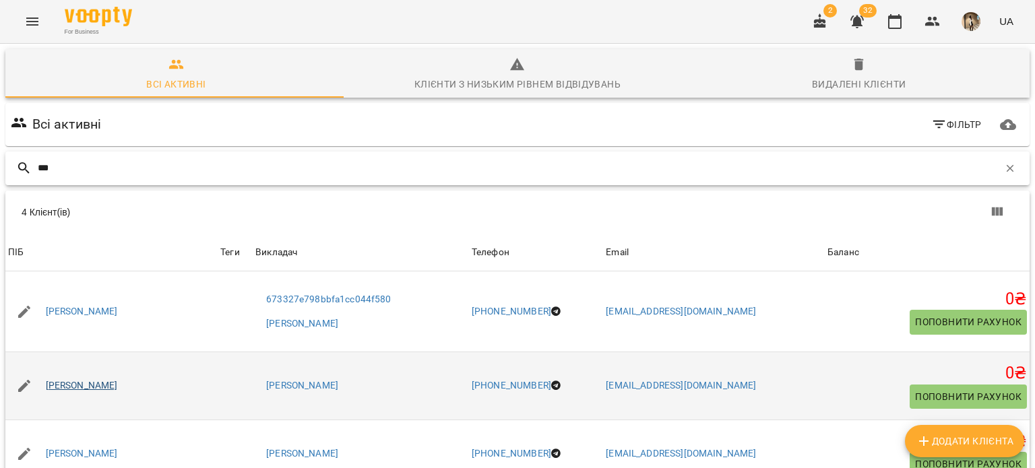
type input "***"
click at [118, 390] on link "[PERSON_NAME]" at bounding box center [82, 386] width 72 height 13
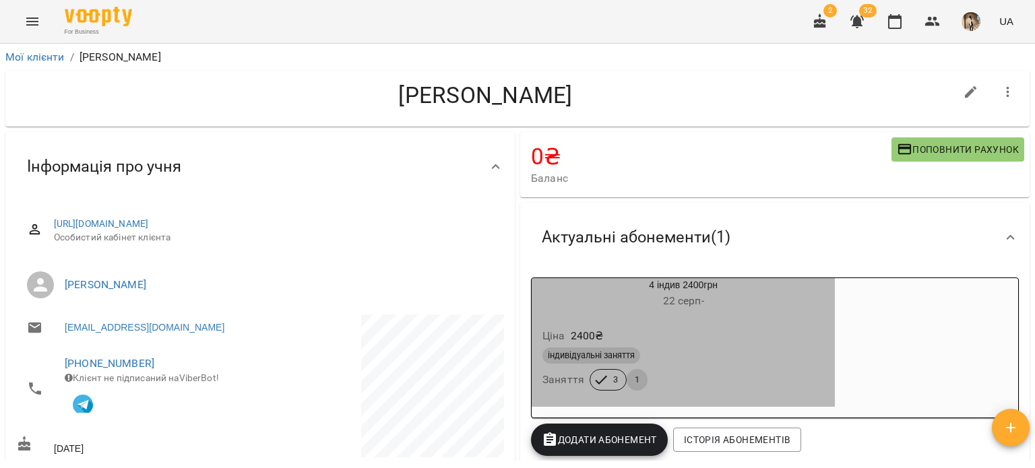
click at [653, 370] on div "індивідуальні заняття Заняття 3 1" at bounding box center [683, 369] width 287 height 49
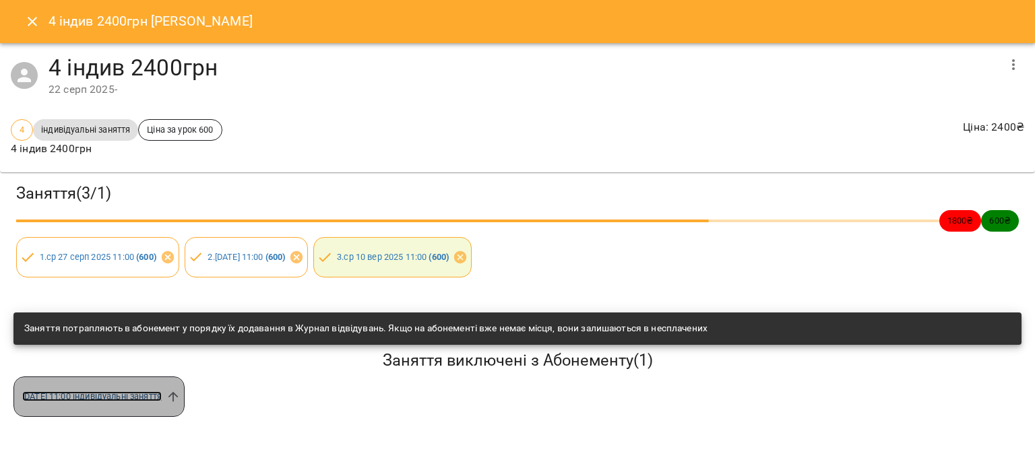
click at [162, 400] on link "ср 17 вер 2025 11:00 індивідуальні заняття" at bounding box center [92, 397] width 140 height 10
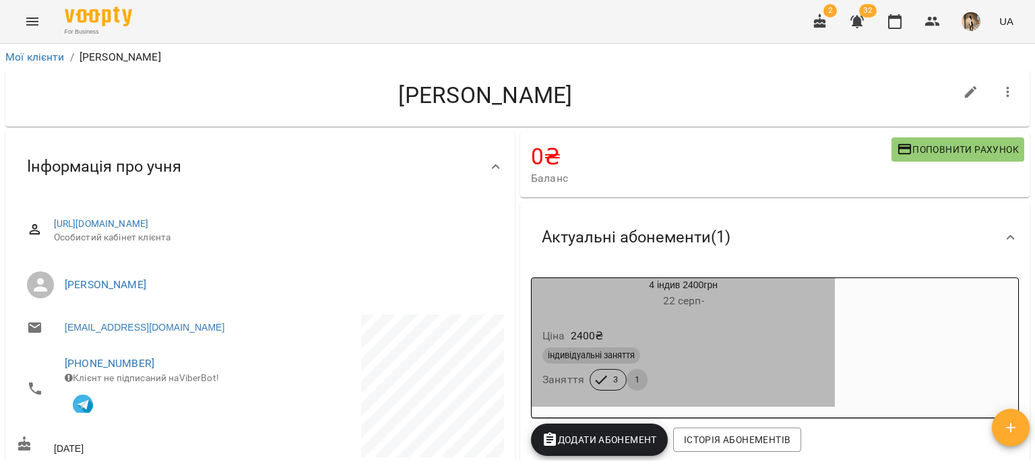
click at [609, 313] on div "4 індив 2400грн 22 серп -" at bounding box center [683, 295] width 309 height 38
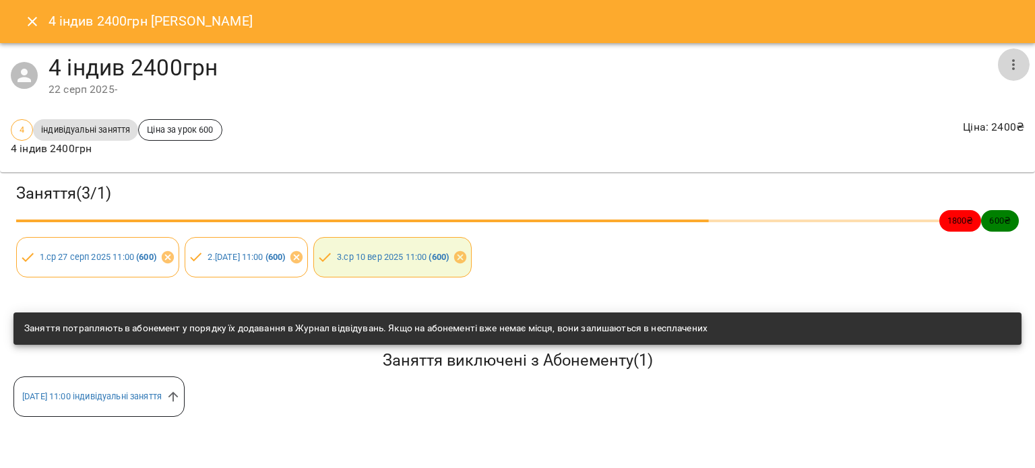
click at [1002, 68] on button "button" at bounding box center [1014, 65] width 32 height 32
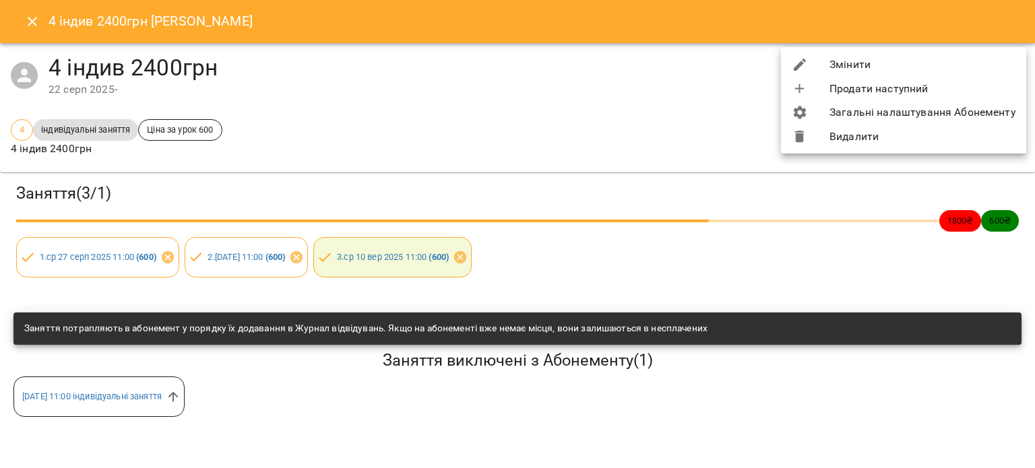
click at [916, 64] on li "Змінити" at bounding box center [903, 65] width 245 height 24
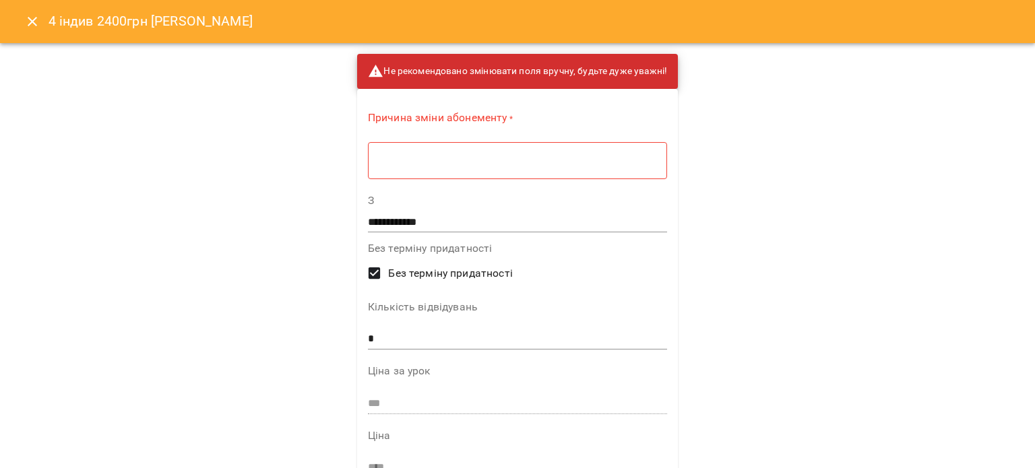
click at [461, 198] on label "З" at bounding box center [517, 200] width 299 height 11
click at [417, 173] on div "* ​" at bounding box center [517, 161] width 299 height 38
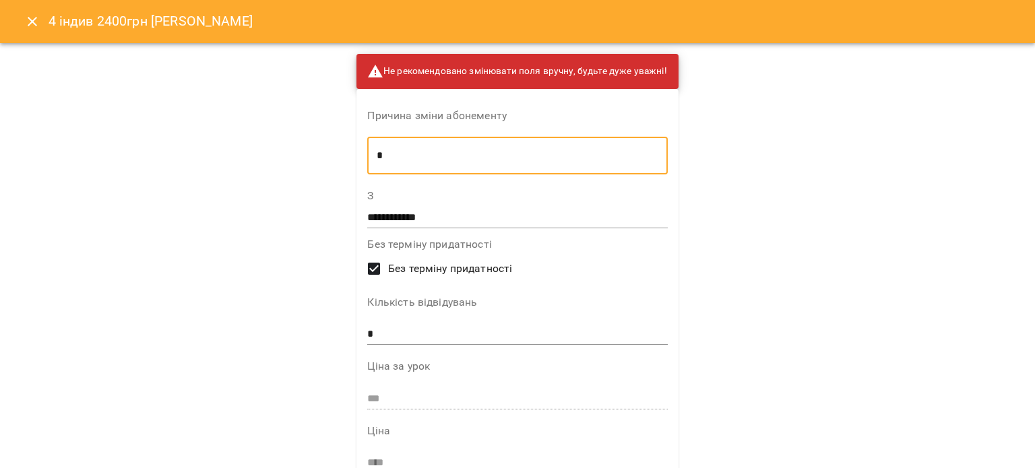
type textarea "*"
click at [394, 336] on input "*" at bounding box center [517, 335] width 300 height 22
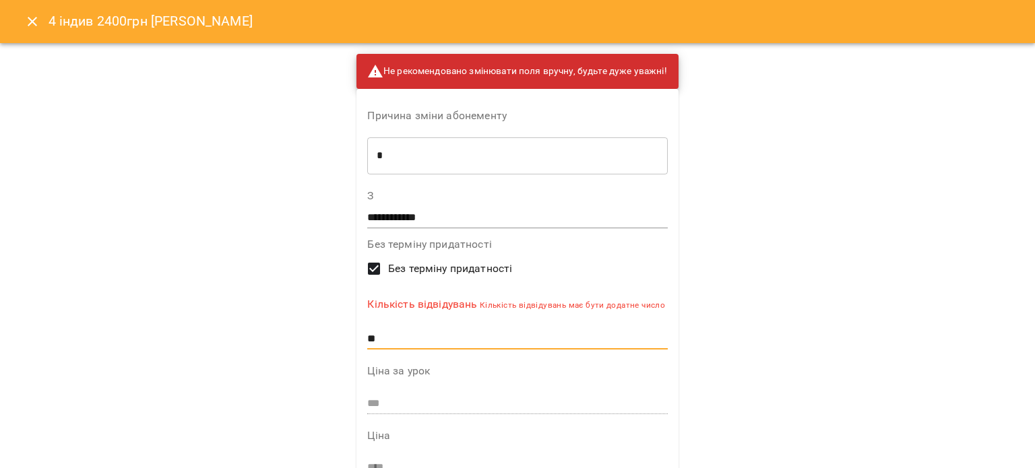
type input "*"
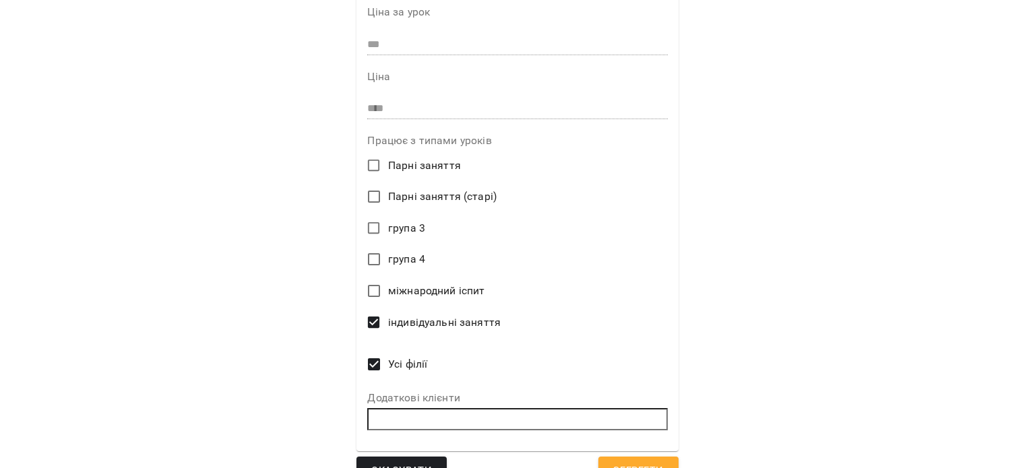
scroll to position [382, 0]
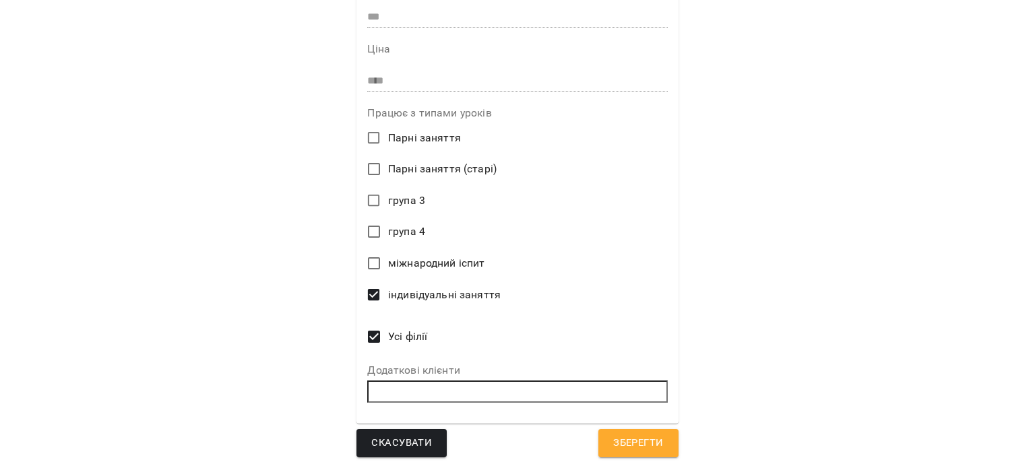
type input "*"
click at [588, 444] on div "Скасувати Зберегти" at bounding box center [518, 443] width 322 height 28
click at [626, 447] on span "Зберегти" at bounding box center [638, 444] width 50 height 18
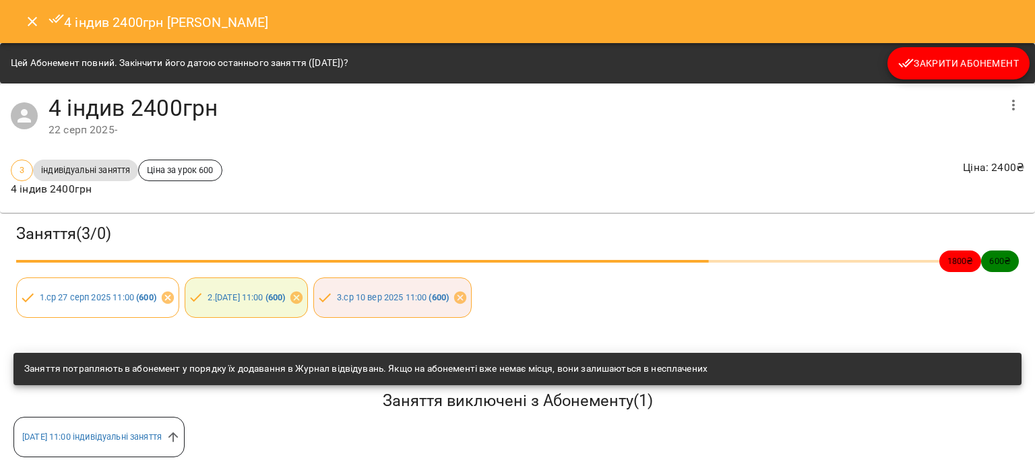
click at [33, 31] on button "Close" at bounding box center [32, 21] width 32 height 32
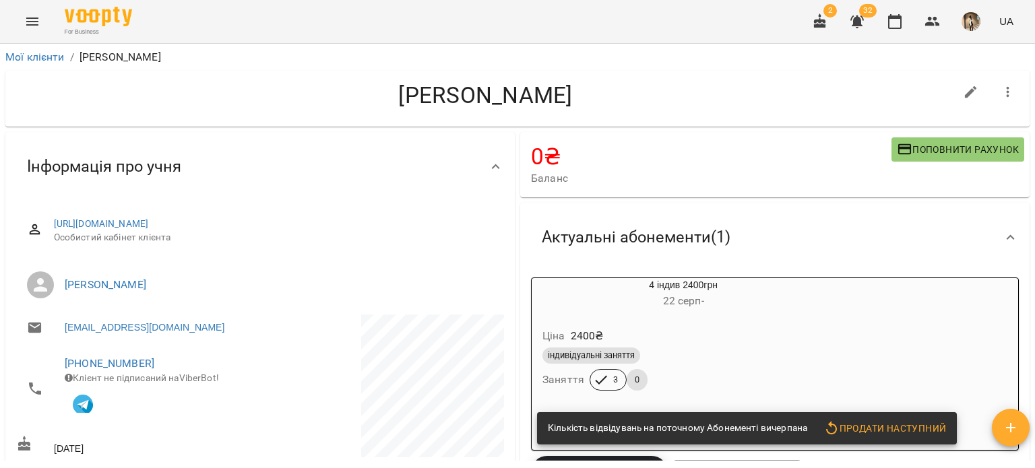
click at [826, 22] on icon "button" at bounding box center [820, 20] width 12 height 15
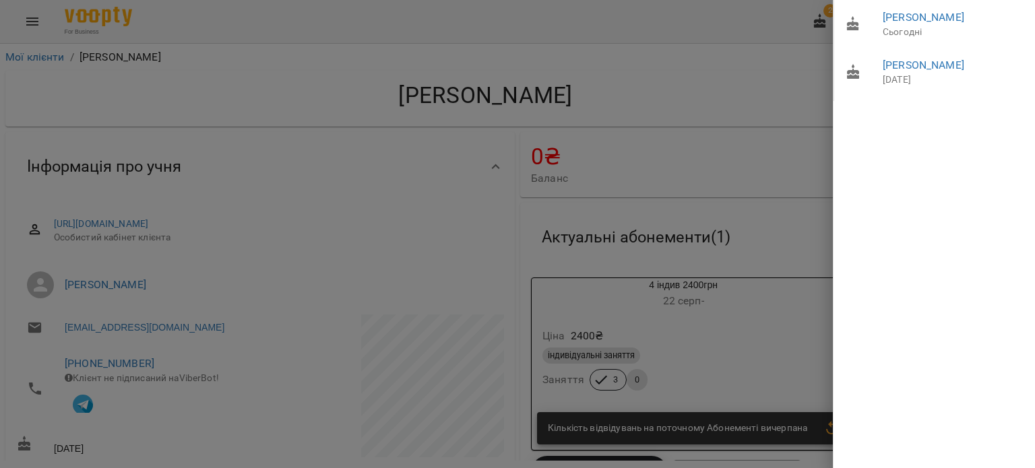
click at [843, 24] on li "Томіна Марія Максимівна Сьогодні" at bounding box center [936, 24] width 202 height 48
click at [767, 38] on div at bounding box center [517, 234] width 1035 height 468
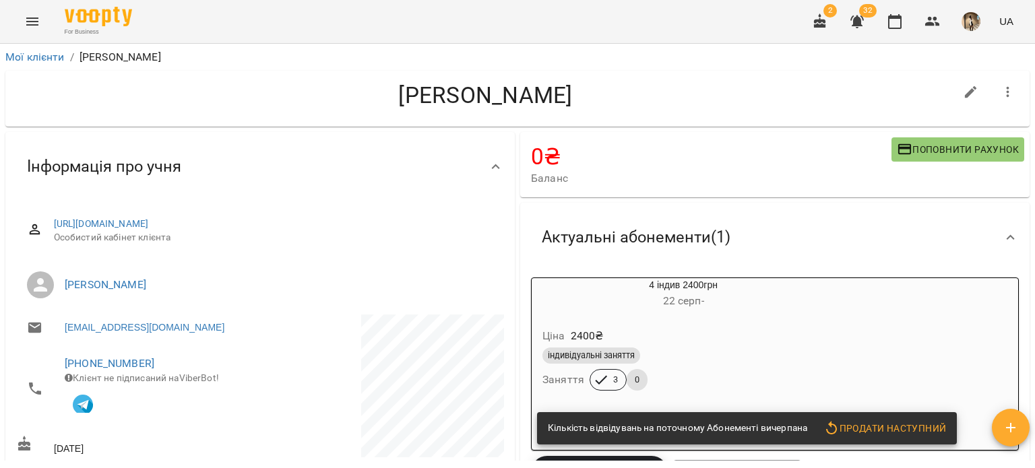
click at [851, 21] on icon "button" at bounding box center [857, 21] width 16 height 16
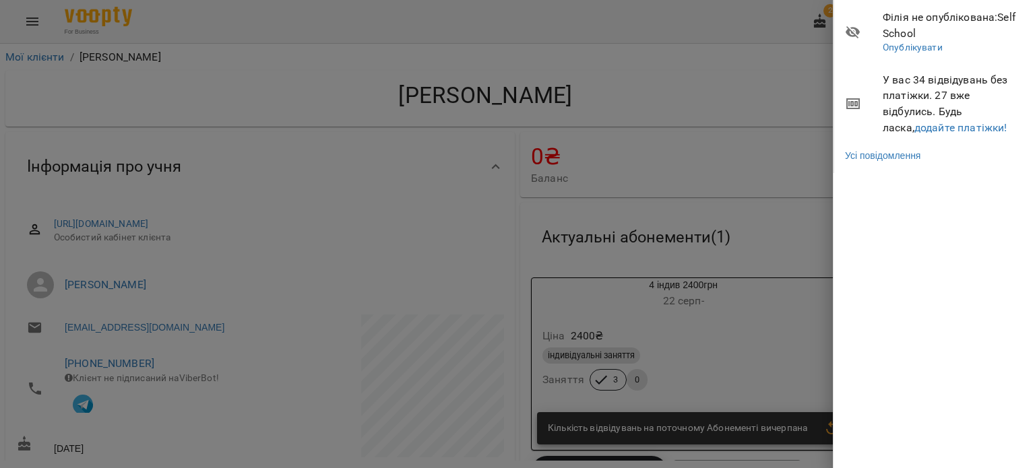
click at [914, 119] on span "У вас 34 відвідувань без платіжки. 27 вже відбулись. Будь ласка, додайте платіж…" at bounding box center [954, 103] width 142 height 63
click at [916, 121] on link "додайте платіжки!" at bounding box center [961, 127] width 93 height 13
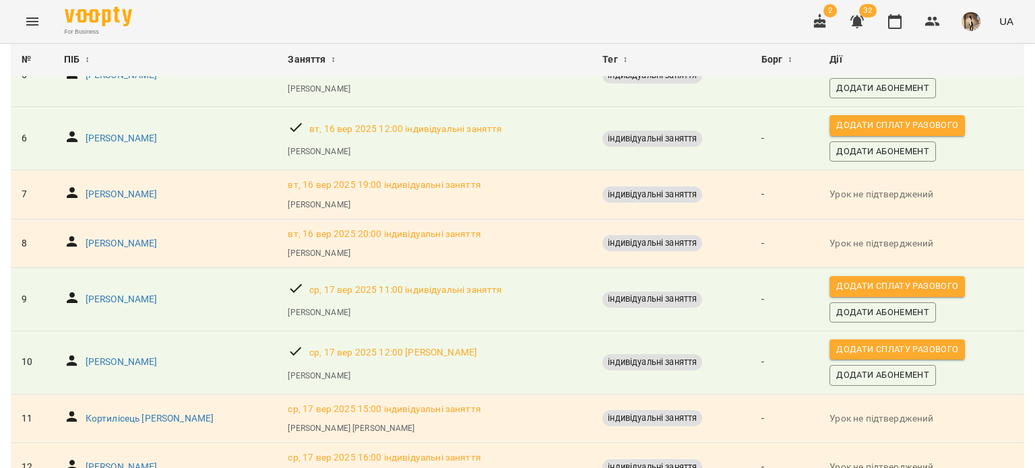
scroll to position [507, 0]
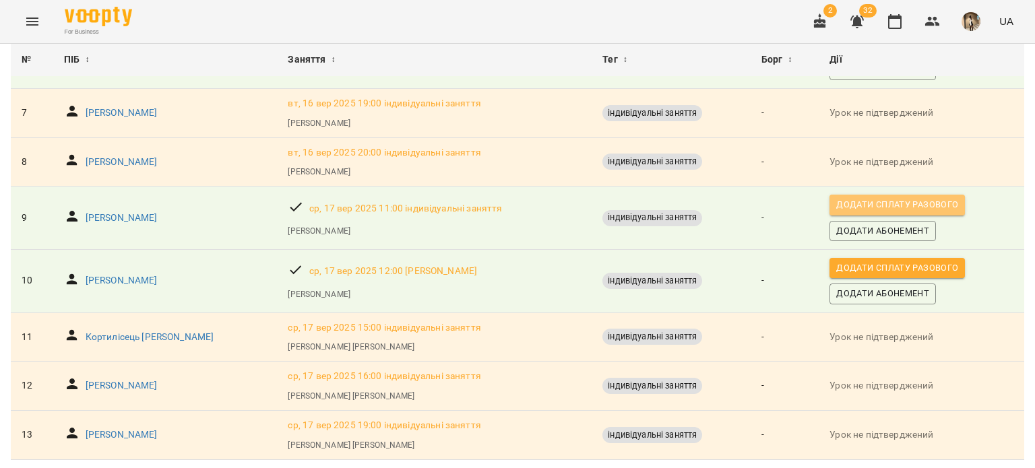
click at [897, 198] on span "Додати сплату разового" at bounding box center [898, 205] width 122 height 15
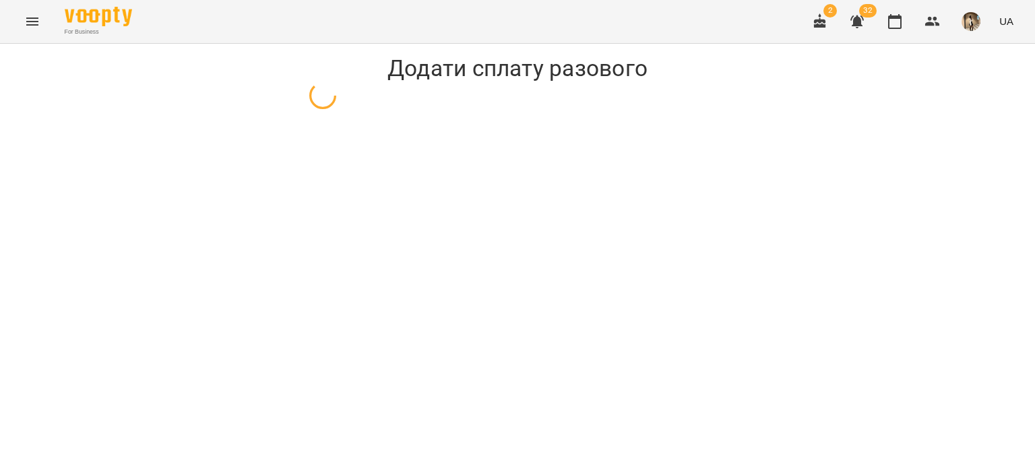
select select "**********"
select select "****"
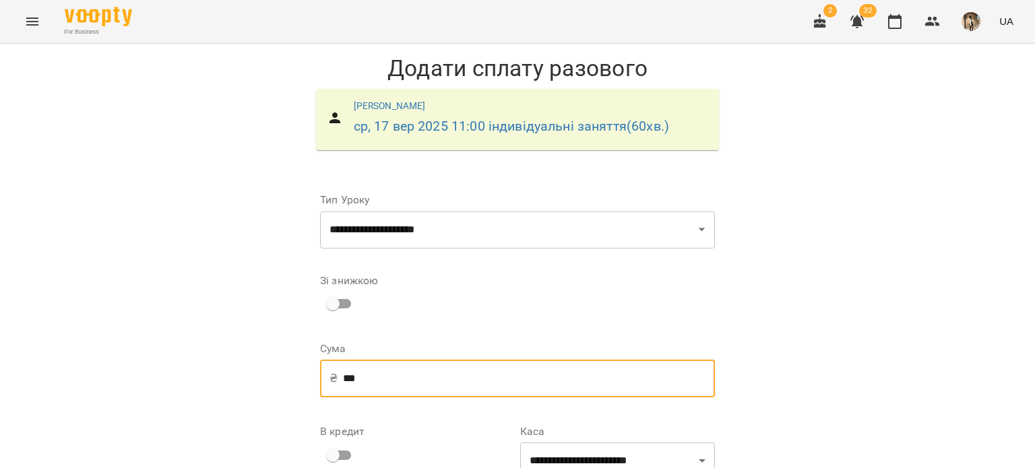
click at [431, 369] on input "***" at bounding box center [529, 379] width 372 height 38
type input "*"
type input "***"
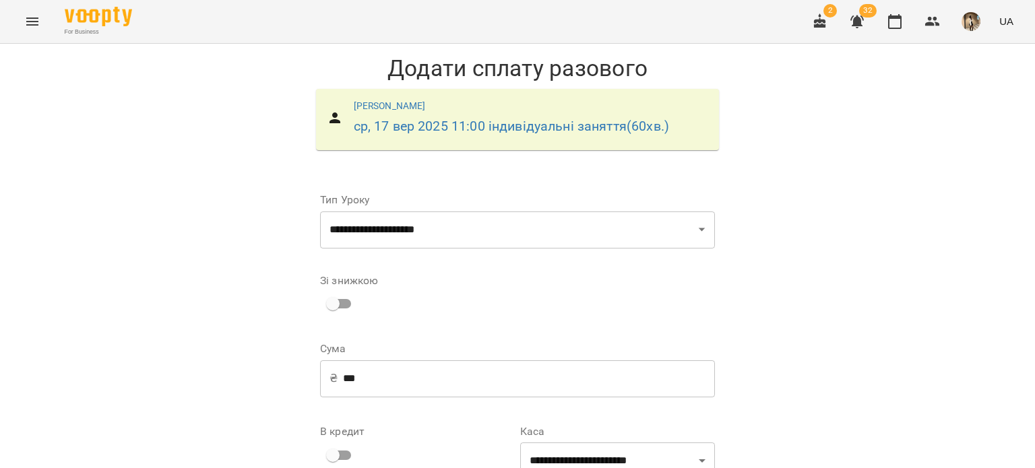
scroll to position [43, 0]
